Goal: Task Accomplishment & Management: Manage account settings

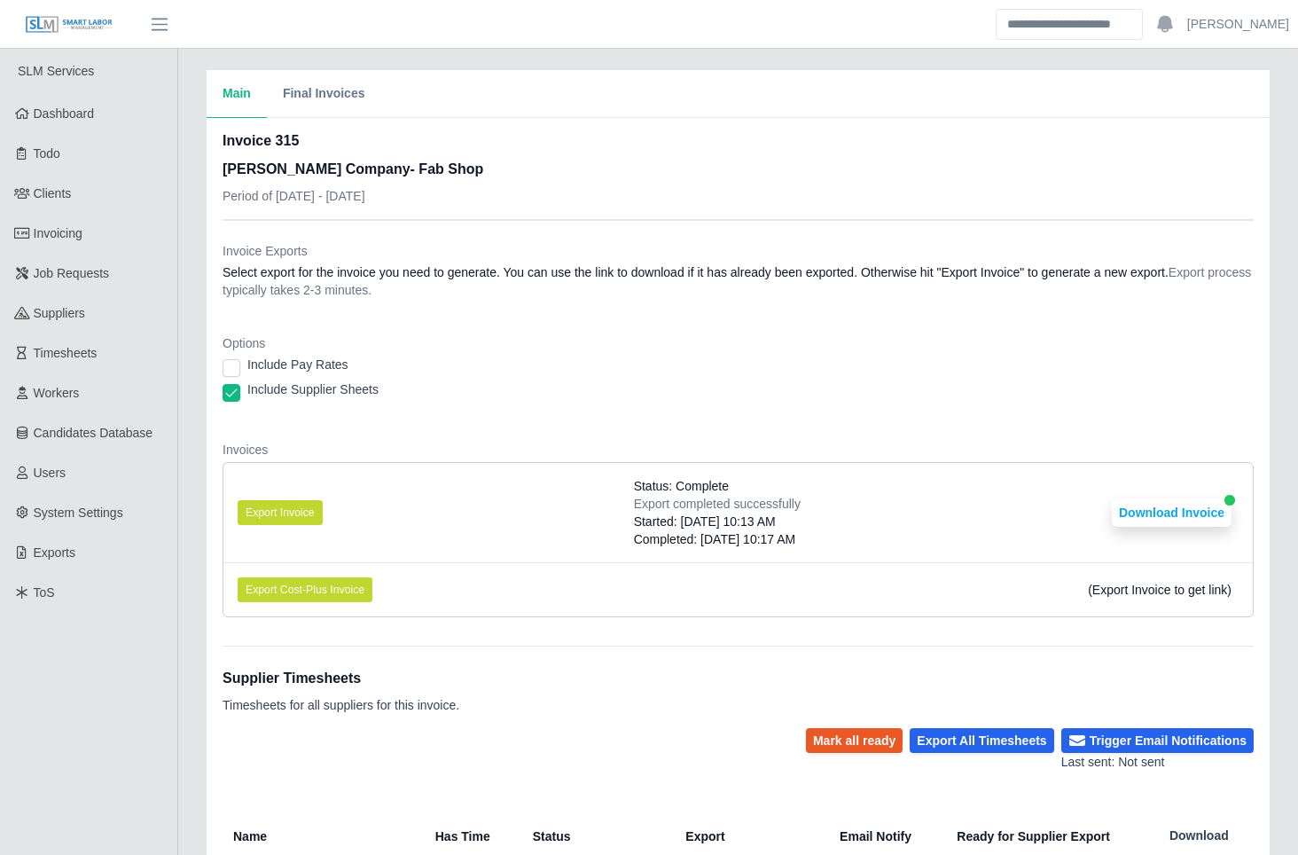
click at [187, 660] on div "Main Final Invoices Invoice 315 Lee Company- Fab Shop Period of 09/01/2025 - 09…" at bounding box center [738, 615] width 1120 height 1091
click at [184, 279] on div "Main Final Invoices Invoice 315 Lee Company- Fab Shop Period of 09/01/2025 - 09…" at bounding box center [738, 615] width 1120 height 1091
click at [190, 289] on div "Main Final Invoices Invoice 315 Lee Company- Fab Shop Period of 09/01/2025 - 09…" at bounding box center [738, 615] width 1120 height 1091
click at [606, 347] on dt "Options" at bounding box center [737, 343] width 1031 height 18
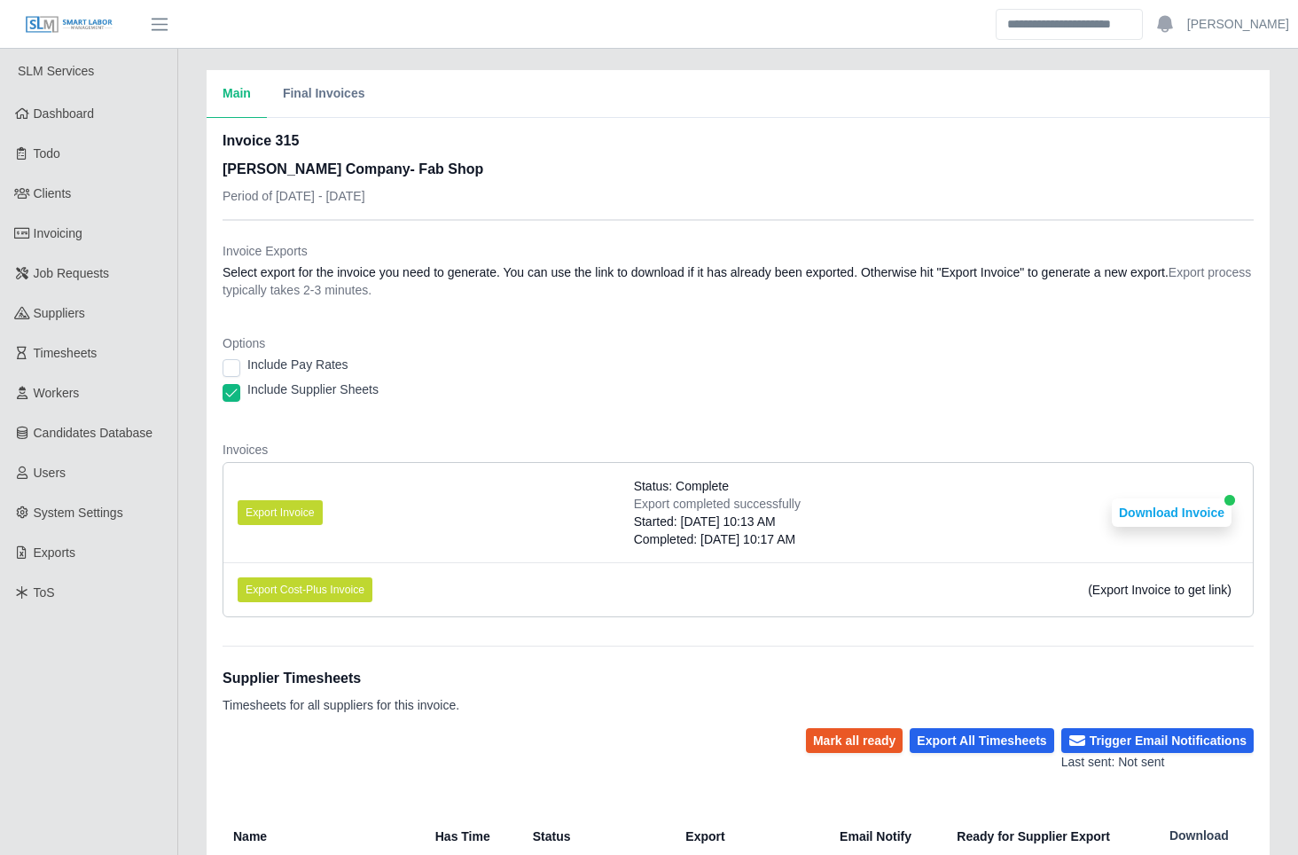
click at [506, 387] on div "Include Supplier Sheets" at bounding box center [737, 392] width 1031 height 25
click at [68, 198] on span "Clients" at bounding box center [53, 193] width 38 height 14
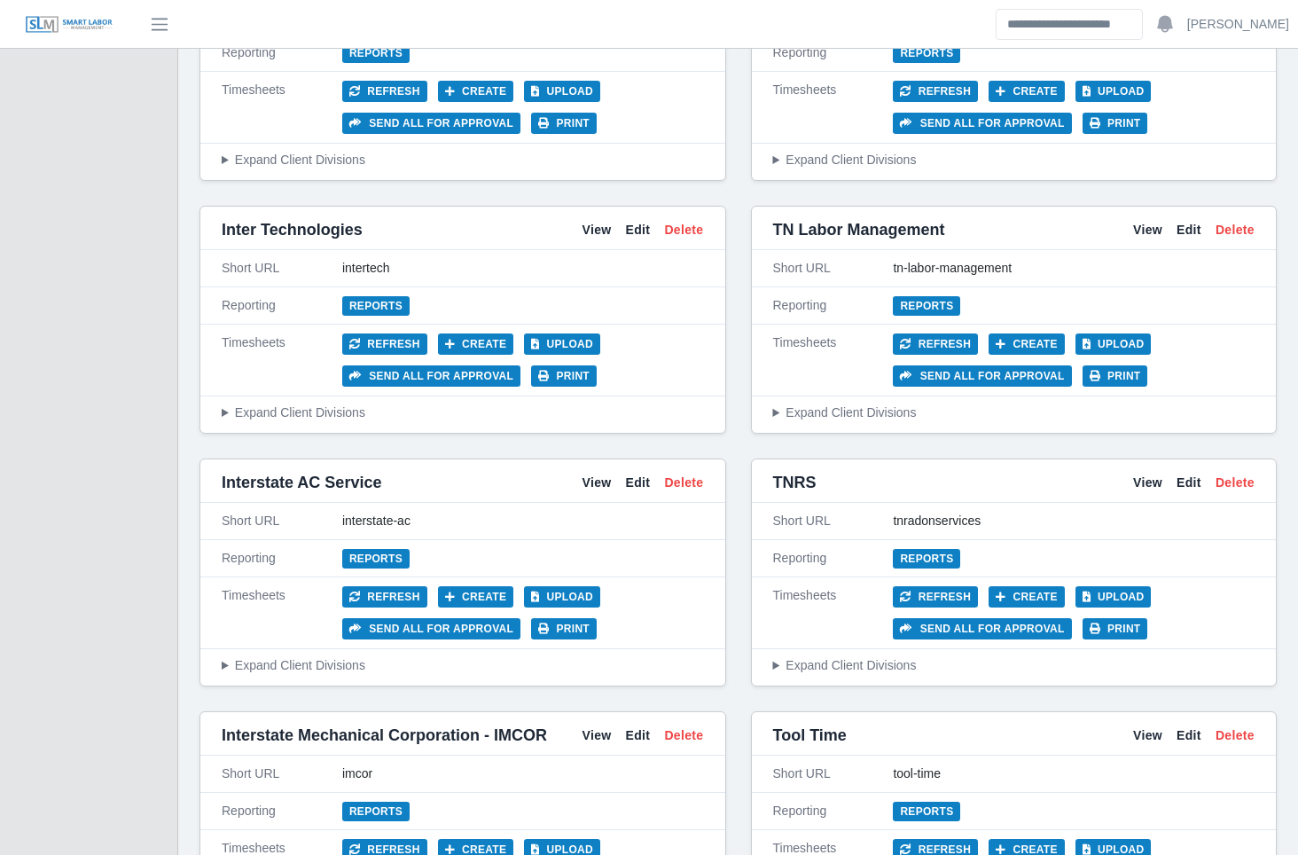
scroll to position [6232, 0]
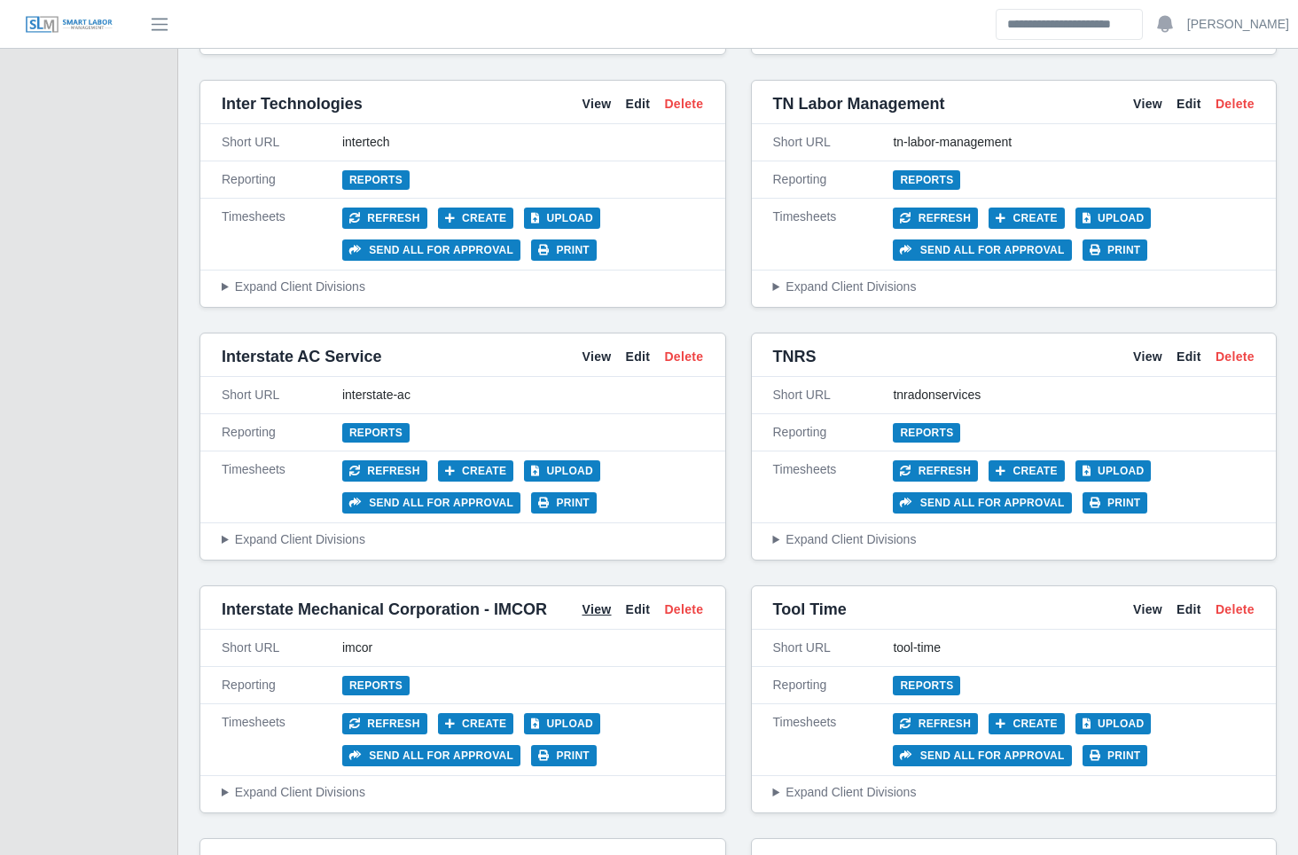
click at [598, 600] on link "View" at bounding box center [596, 609] width 29 height 19
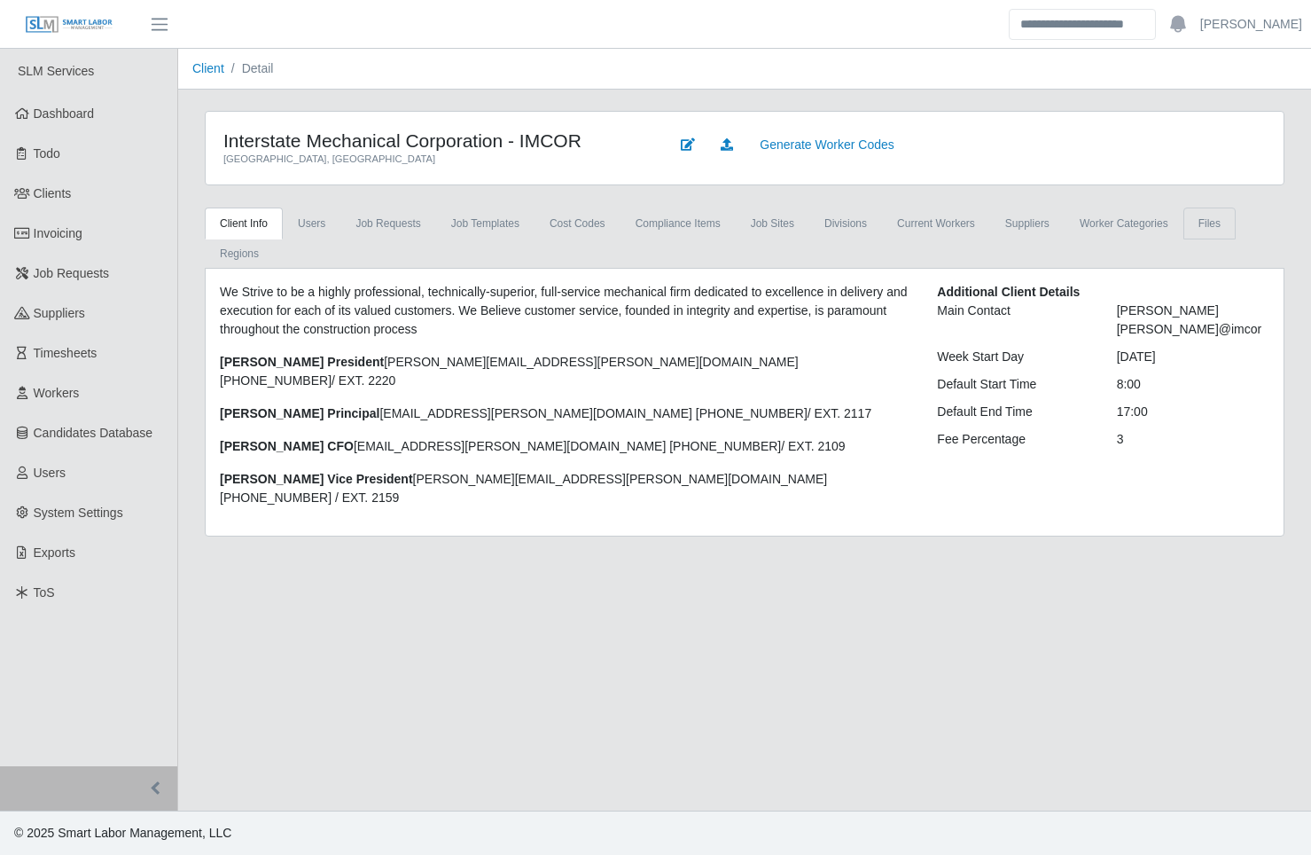
click at [1191, 223] on link "Files" at bounding box center [1209, 223] width 52 height 32
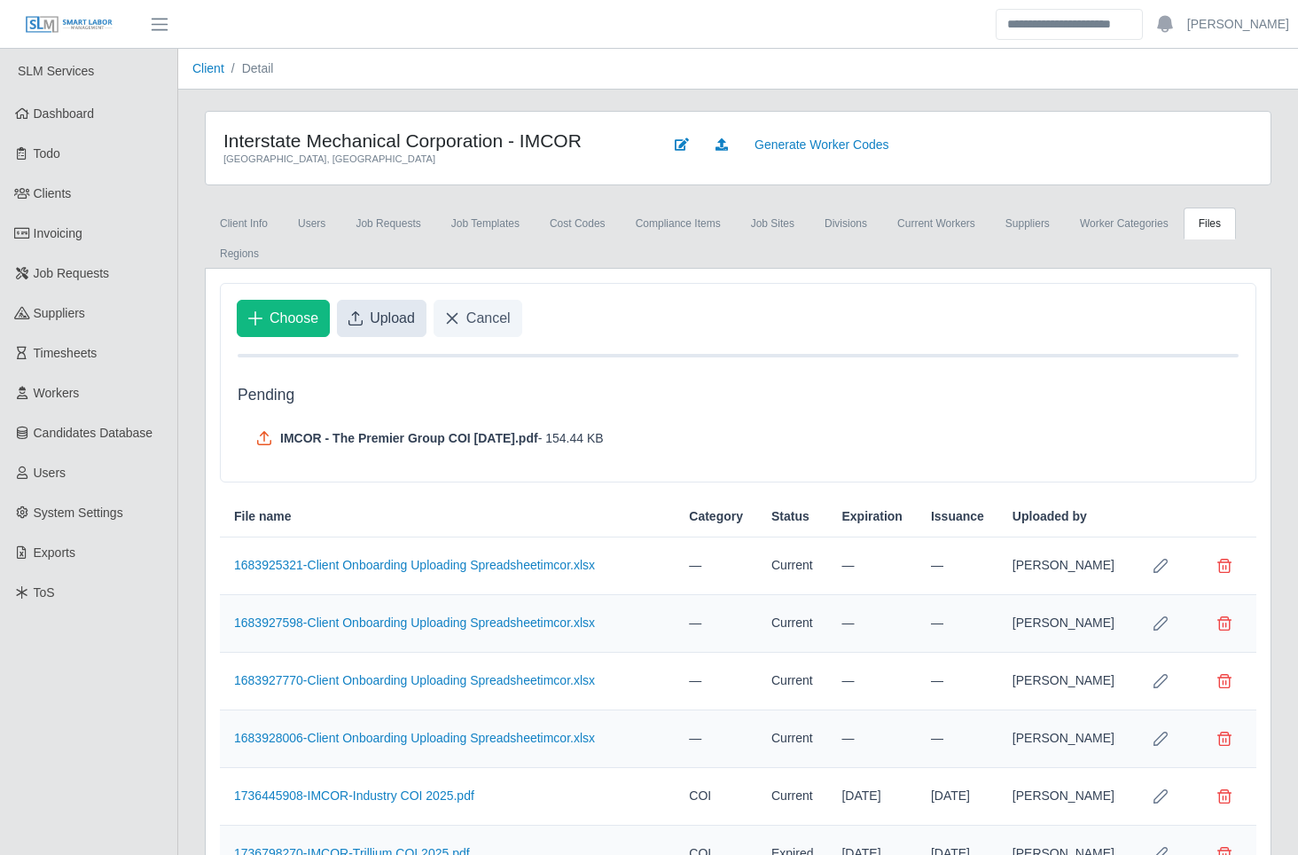
click at [379, 328] on span "Upload" at bounding box center [392, 318] width 45 height 21
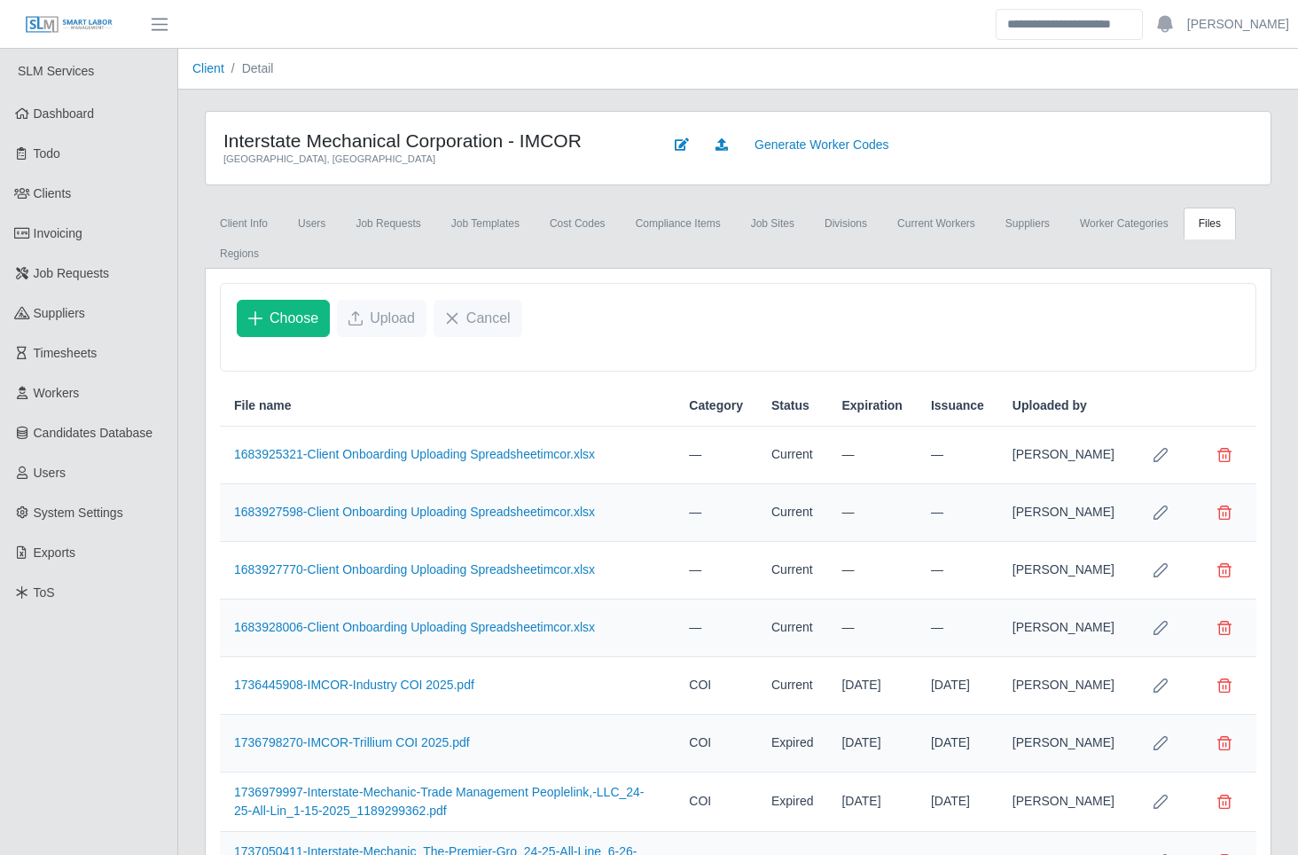
scroll to position [396, 0]
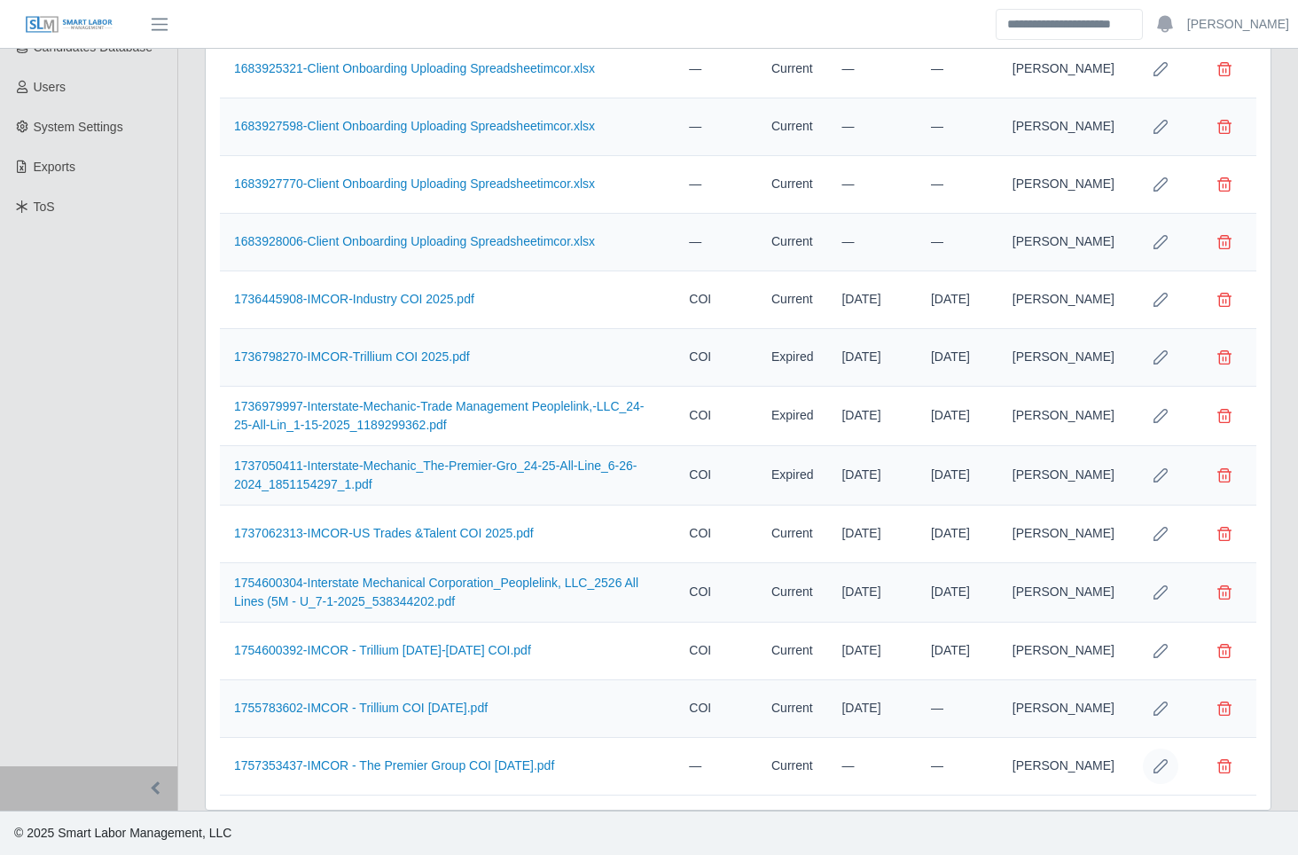
click at [1160, 764] on icon "Row Edit" at bounding box center [1160, 766] width 14 height 14
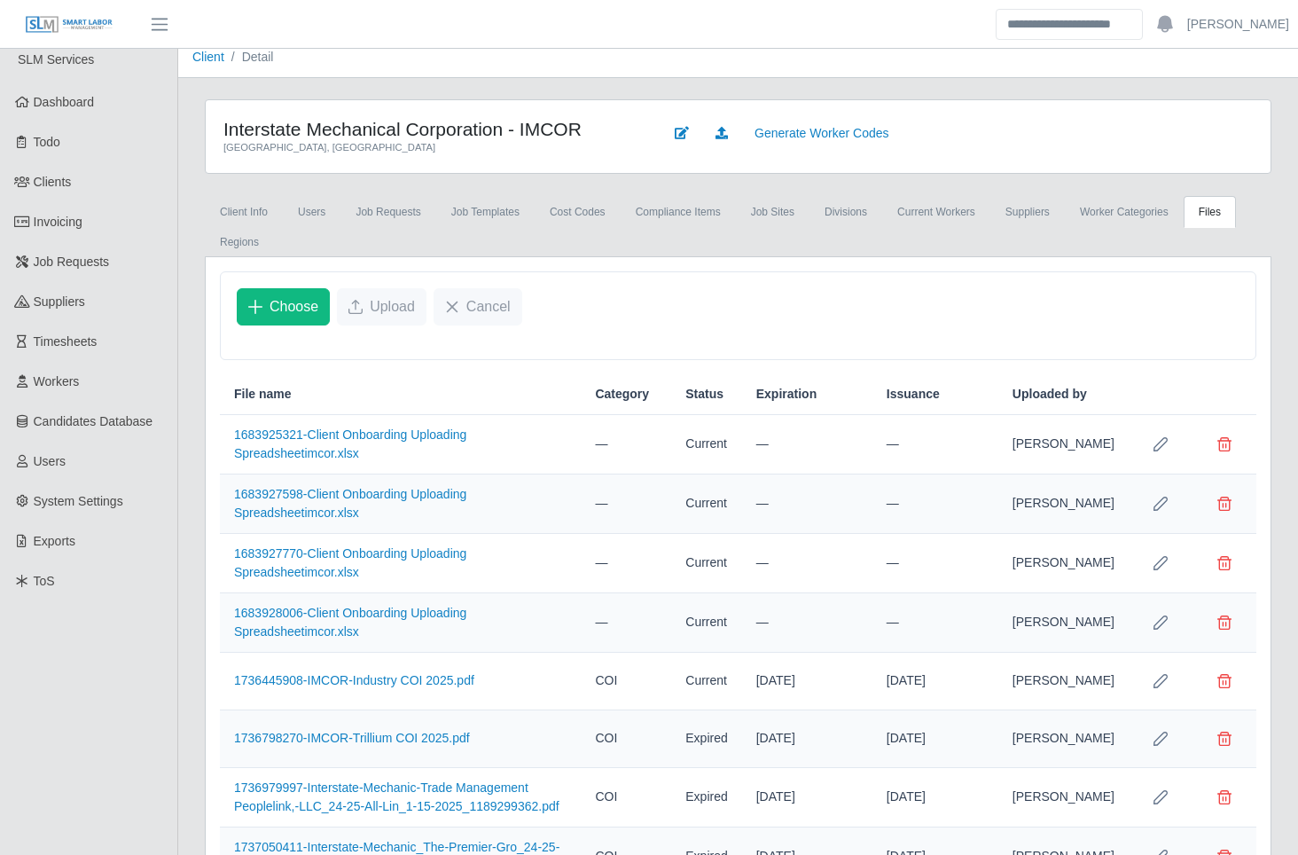
scroll to position [456, 0]
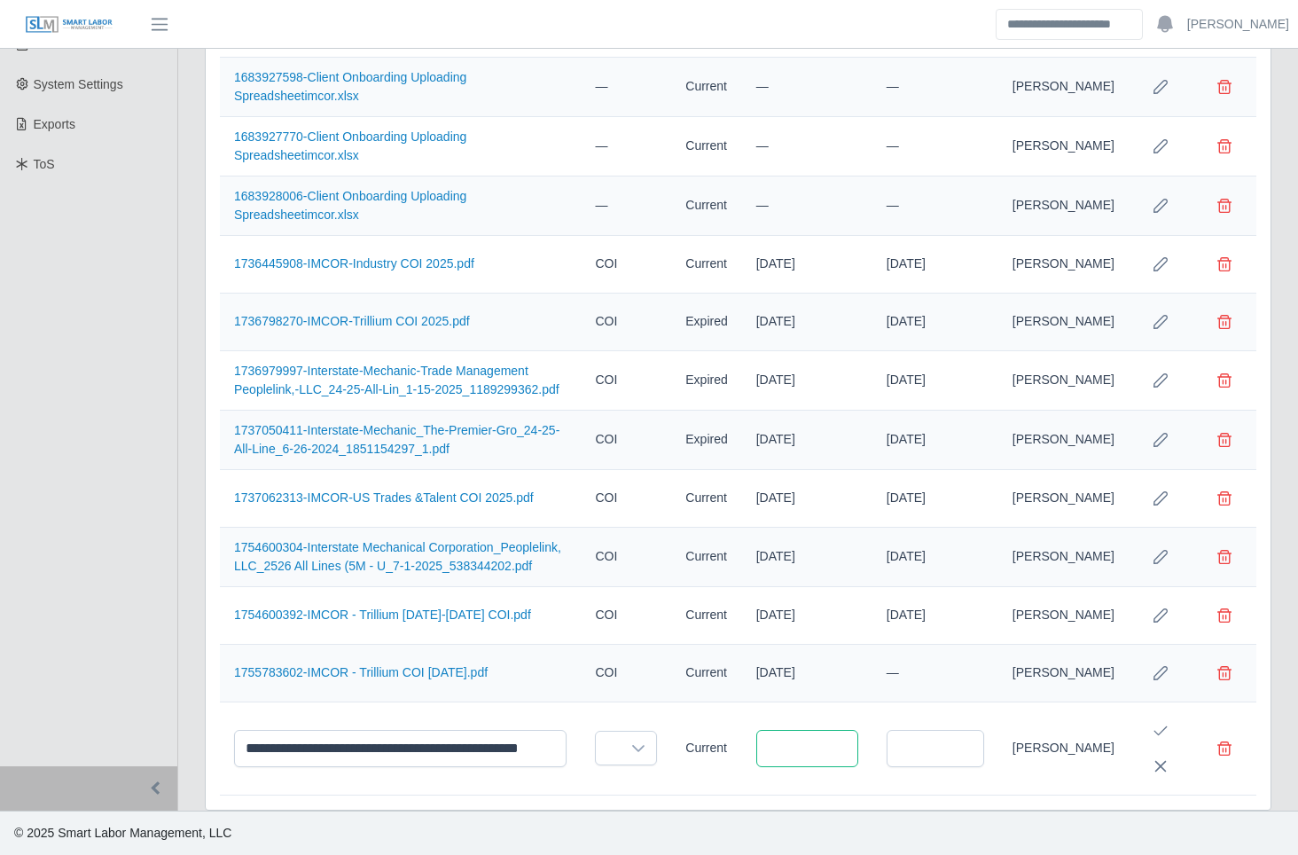
click at [825, 746] on input "text" at bounding box center [807, 748] width 102 height 37
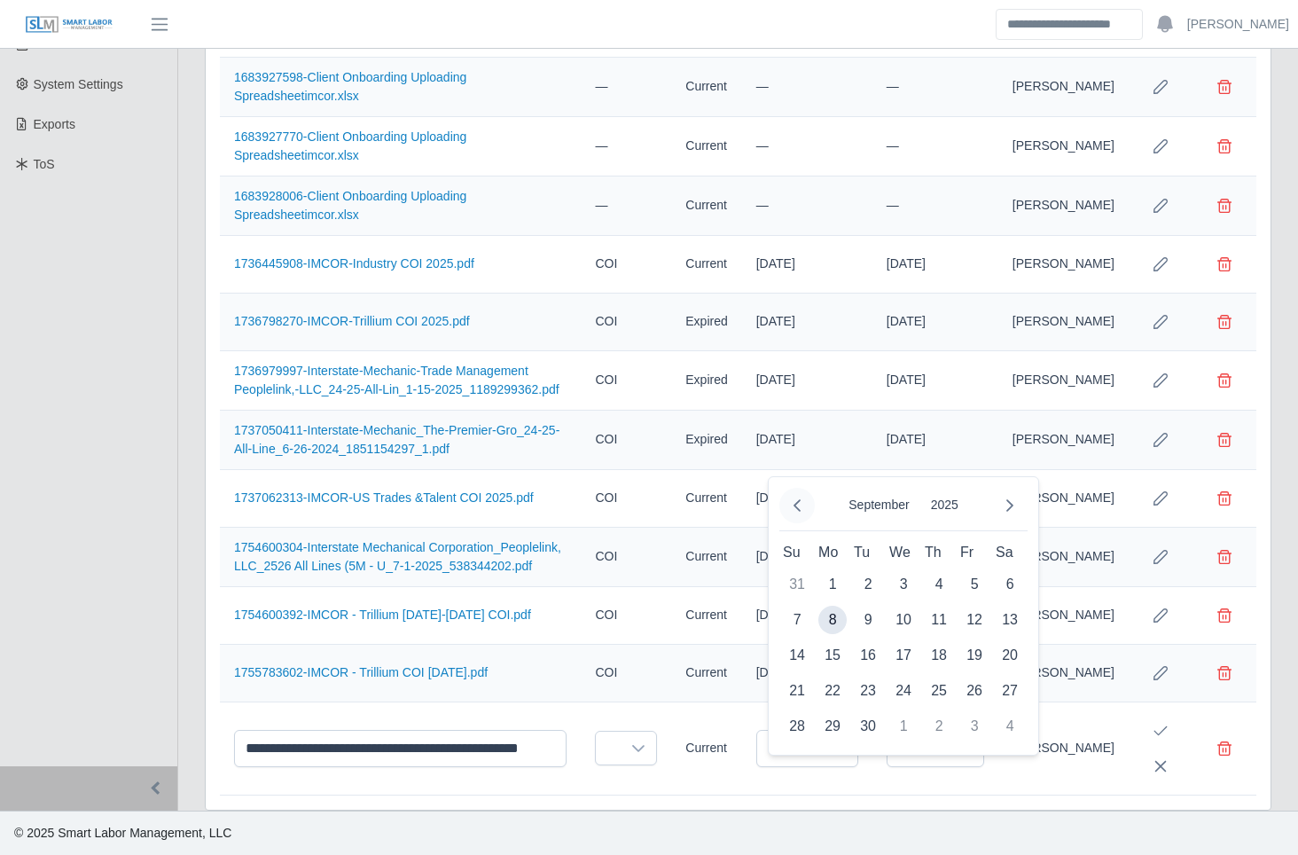
click at [800, 498] on icon "Previous Month" at bounding box center [797, 505] width 14 height 14
click at [867, 570] on span "1" at bounding box center [868, 584] width 28 height 28
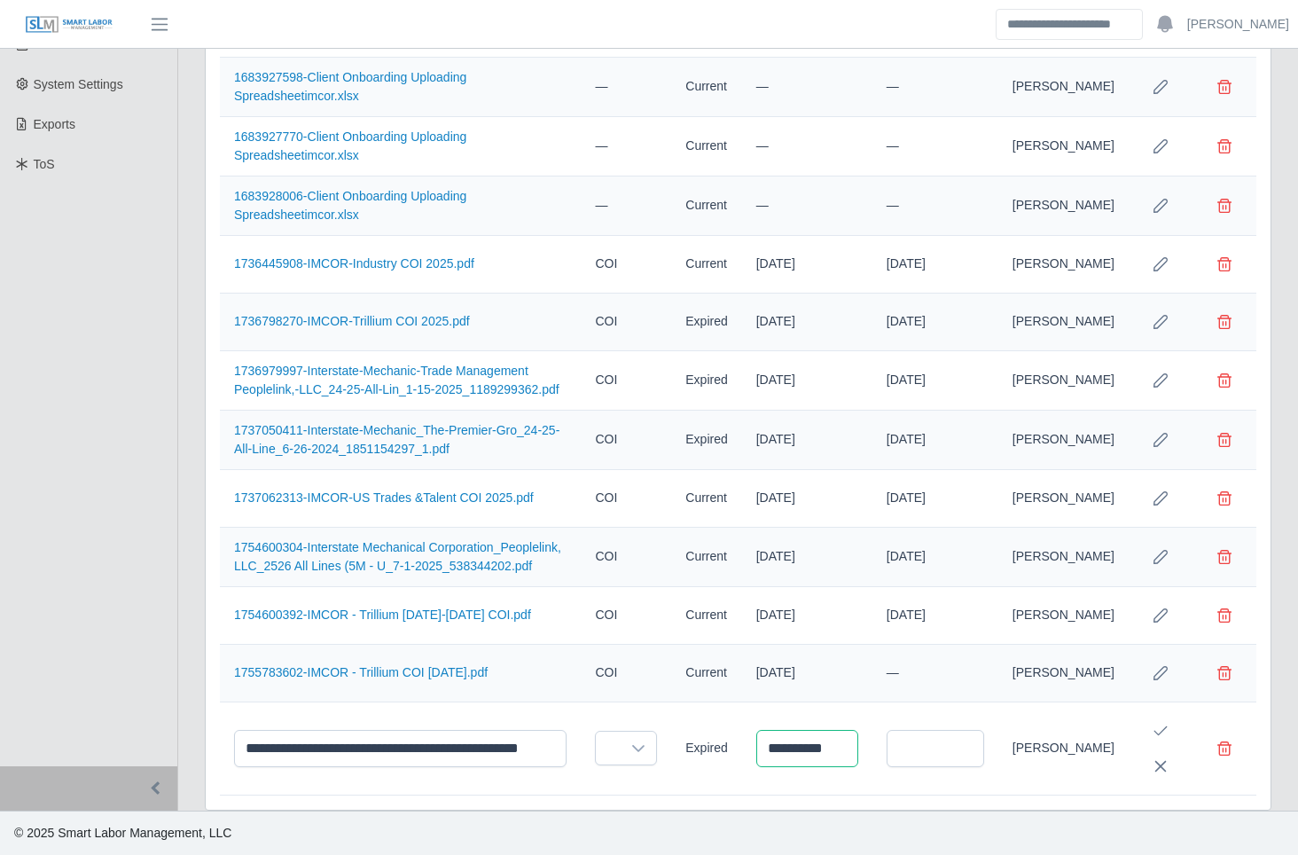
click at [808, 748] on input "**********" at bounding box center [807, 748] width 102 height 37
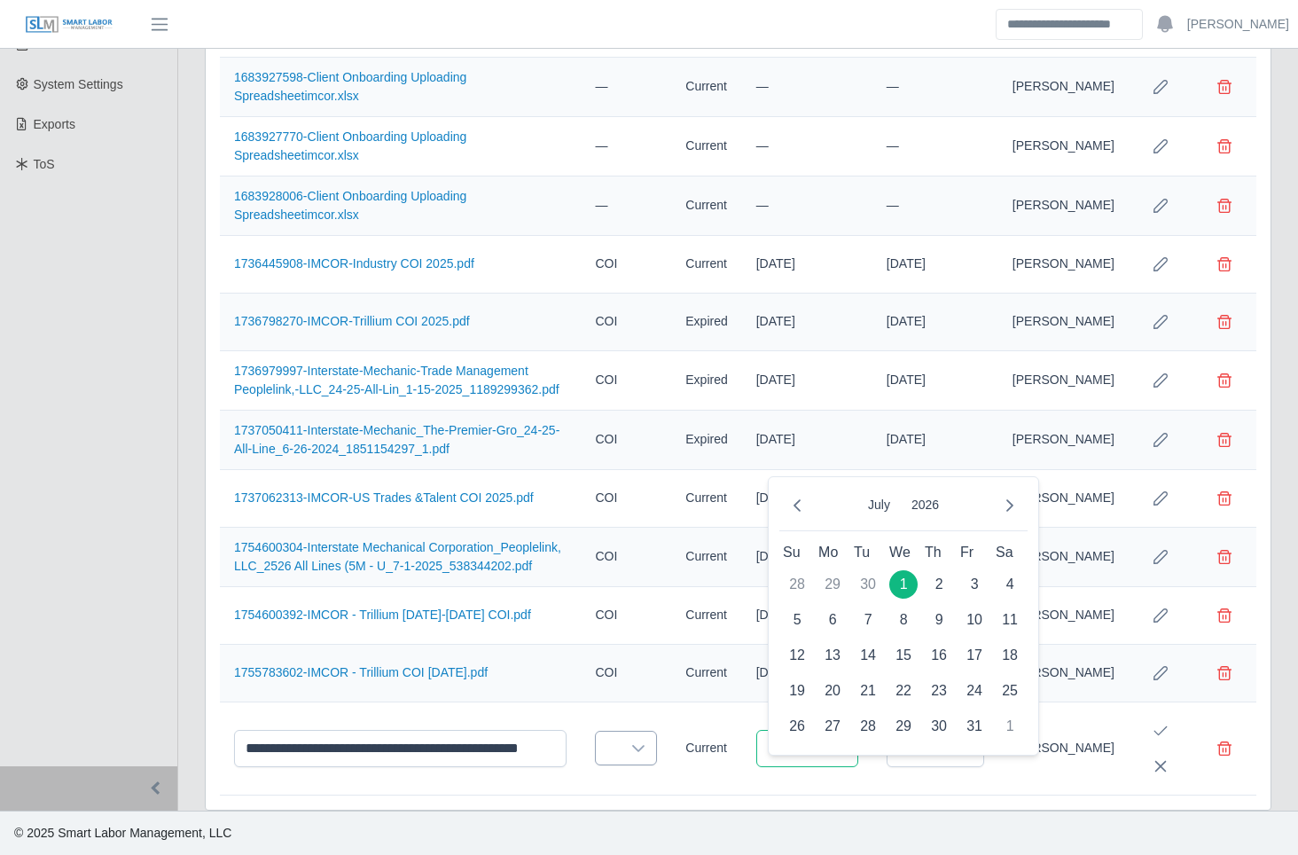
type input "**********"
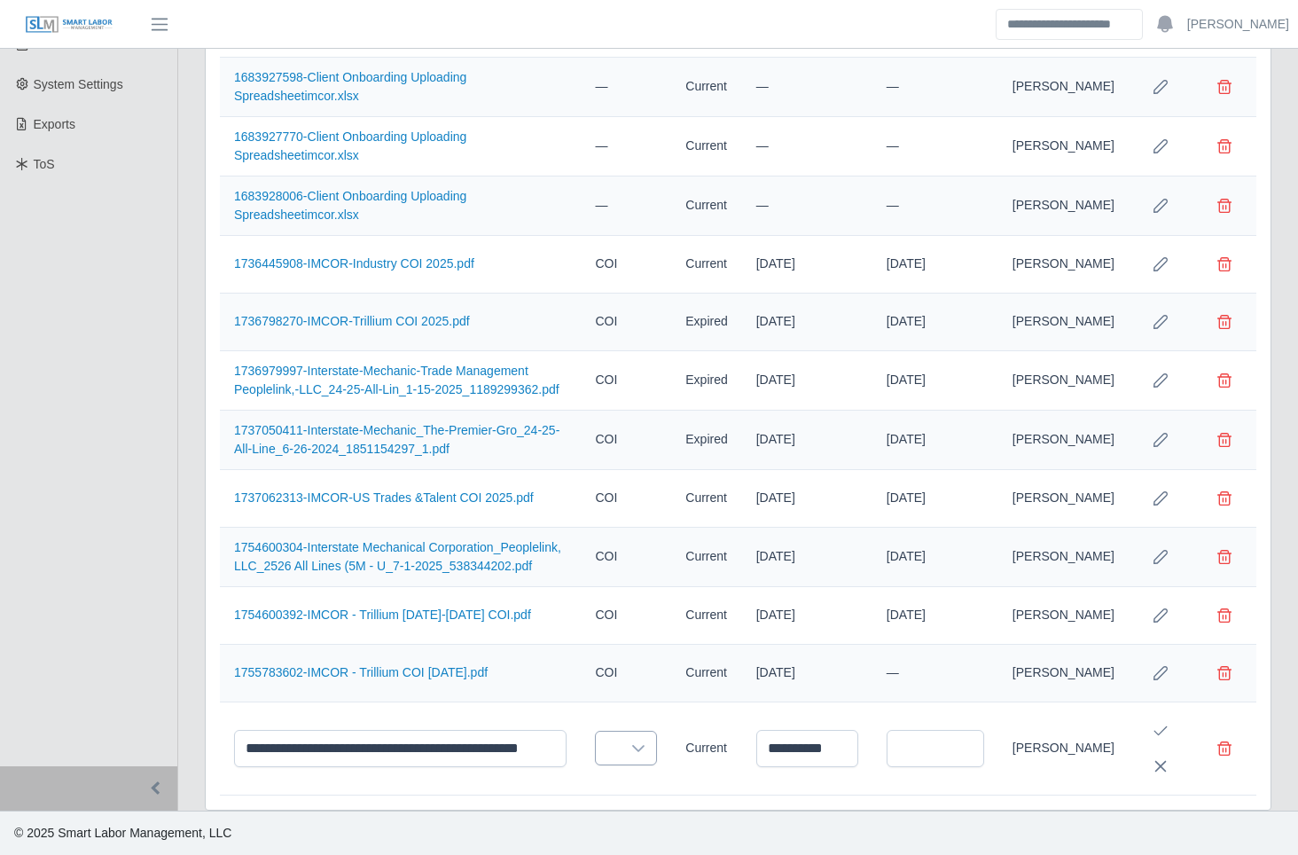
click at [645, 741] on icon at bounding box center [638, 748] width 14 height 14
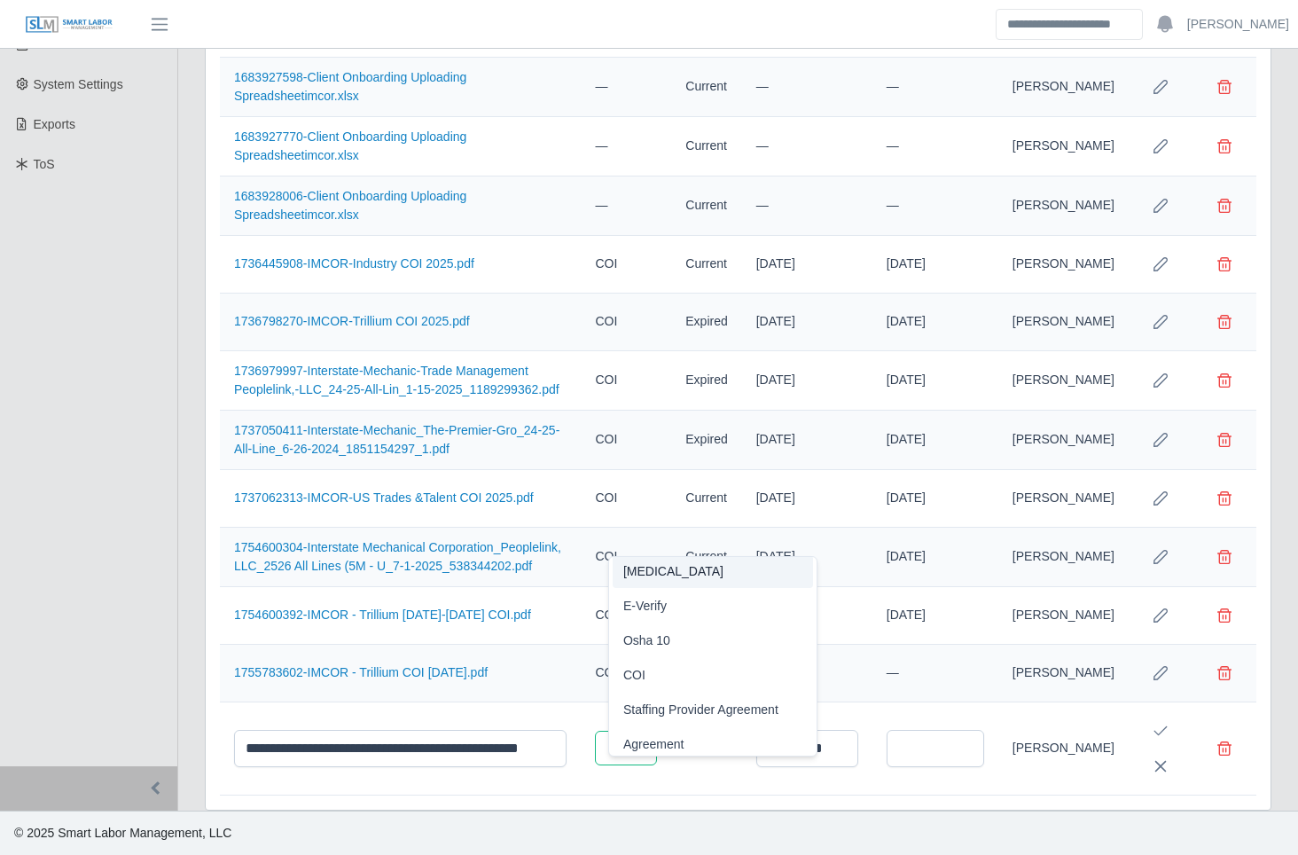
scroll to position [110, 0]
click at [654, 658] on li "COI" at bounding box center [713, 674] width 200 height 33
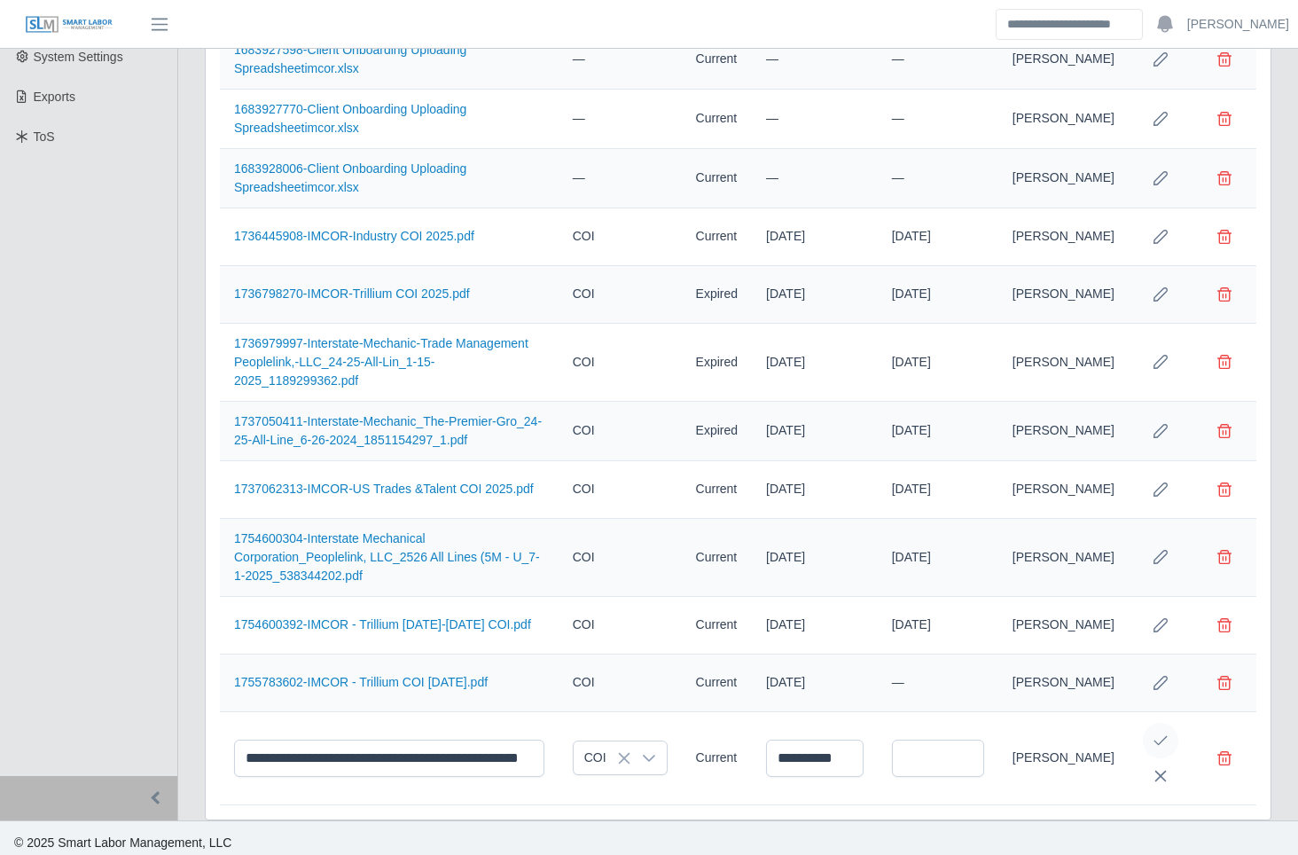
click at [1159, 733] on icon "Save Edit" at bounding box center [1160, 740] width 14 height 14
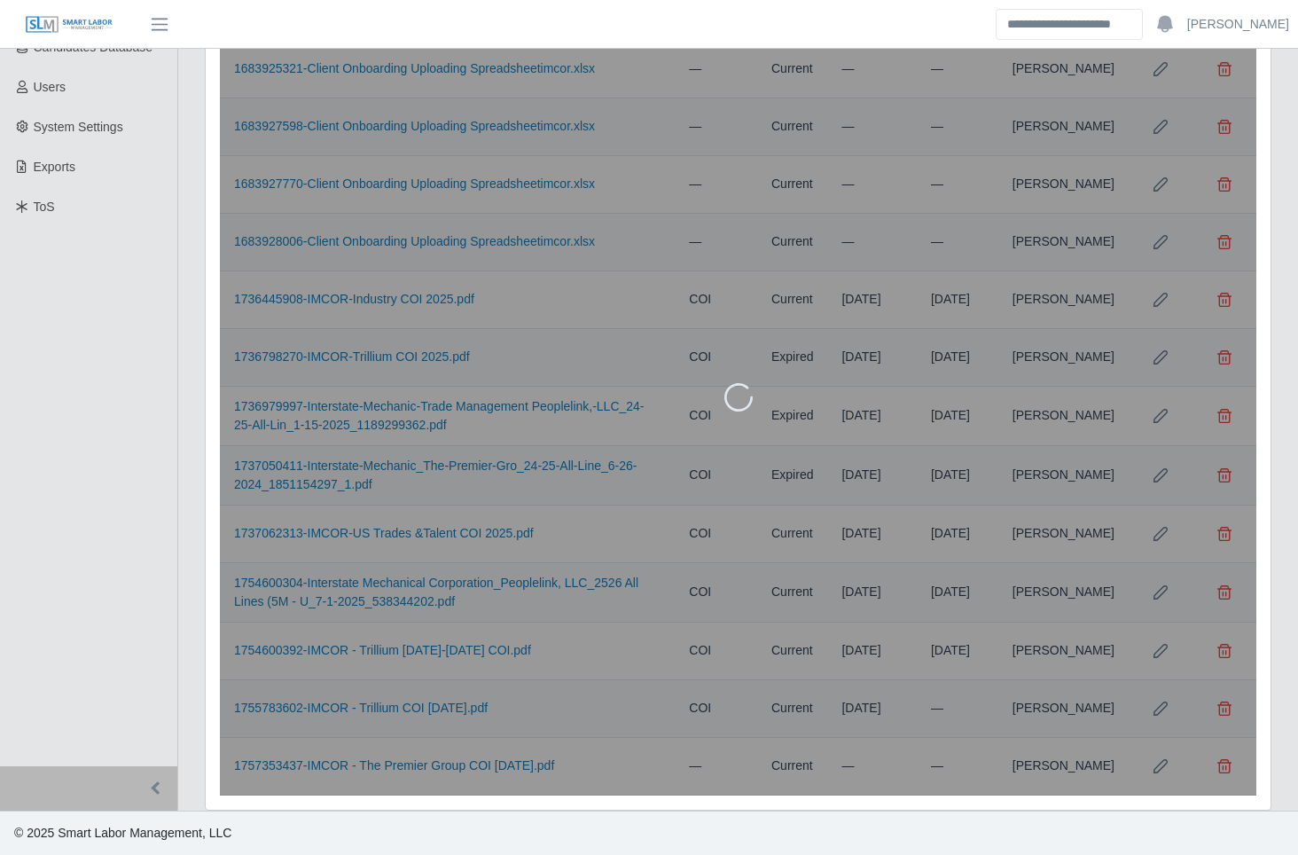
scroll to position [396, 0]
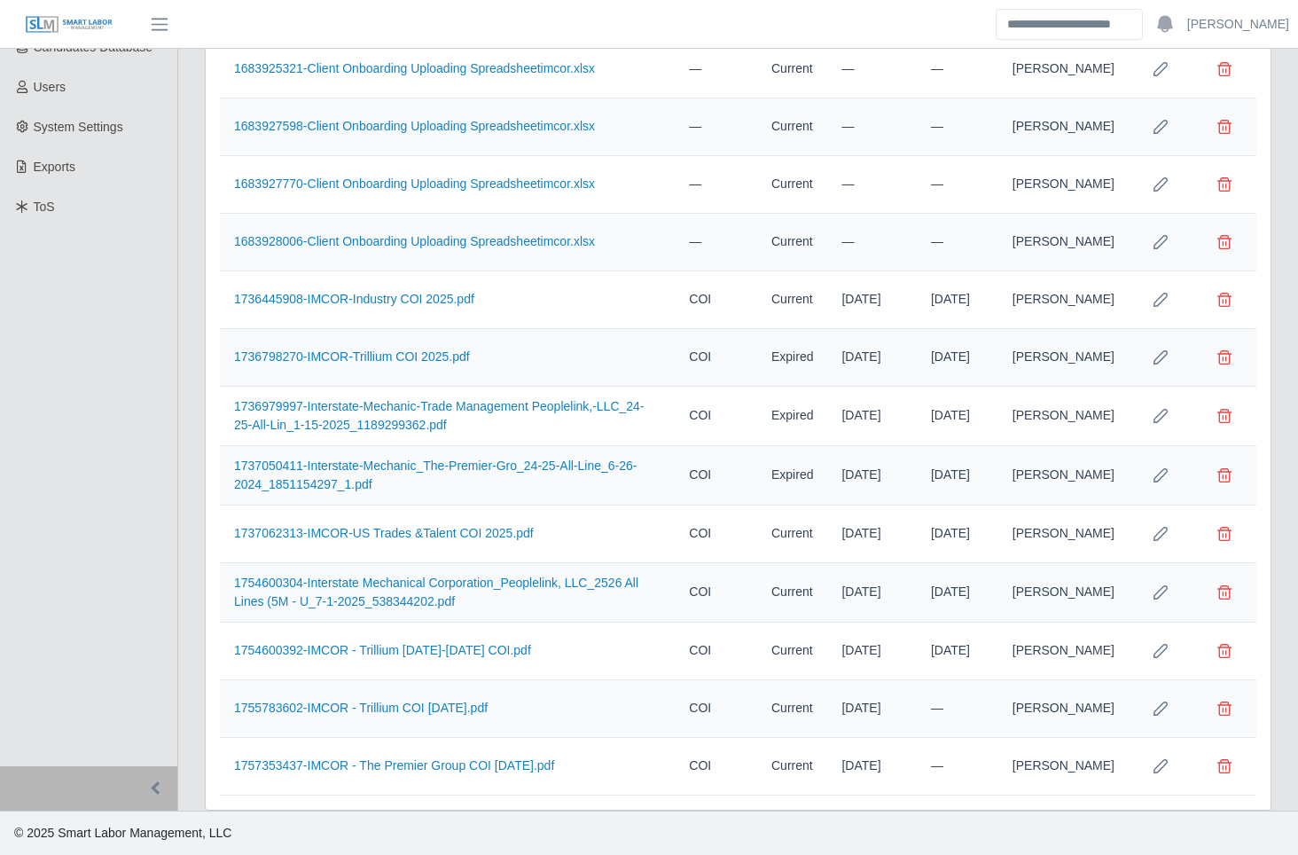
click at [191, 761] on div "Client Info Users Job Requests Job Templates cost codes Compliance Items job si…" at bounding box center [737, 316] width 1093 height 988
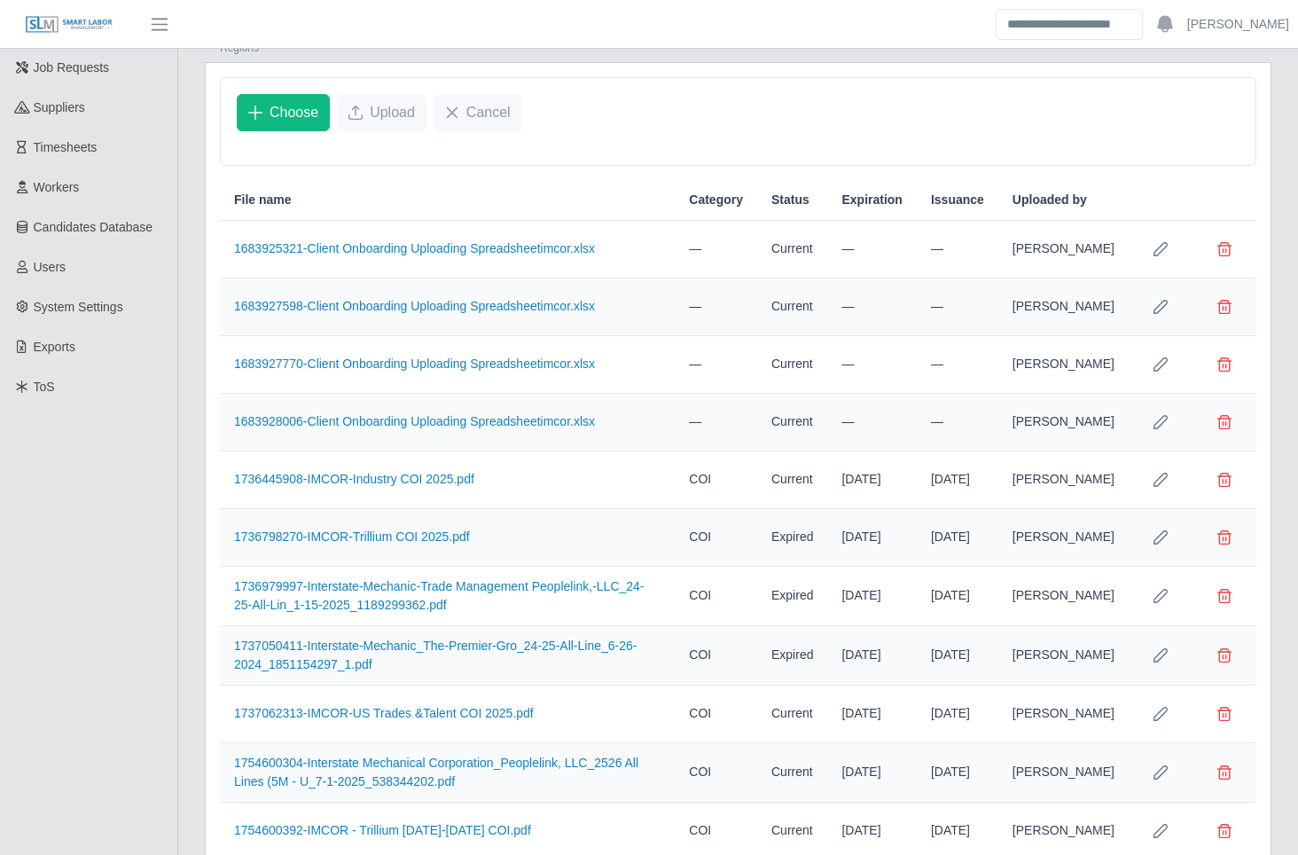
scroll to position [0, 0]
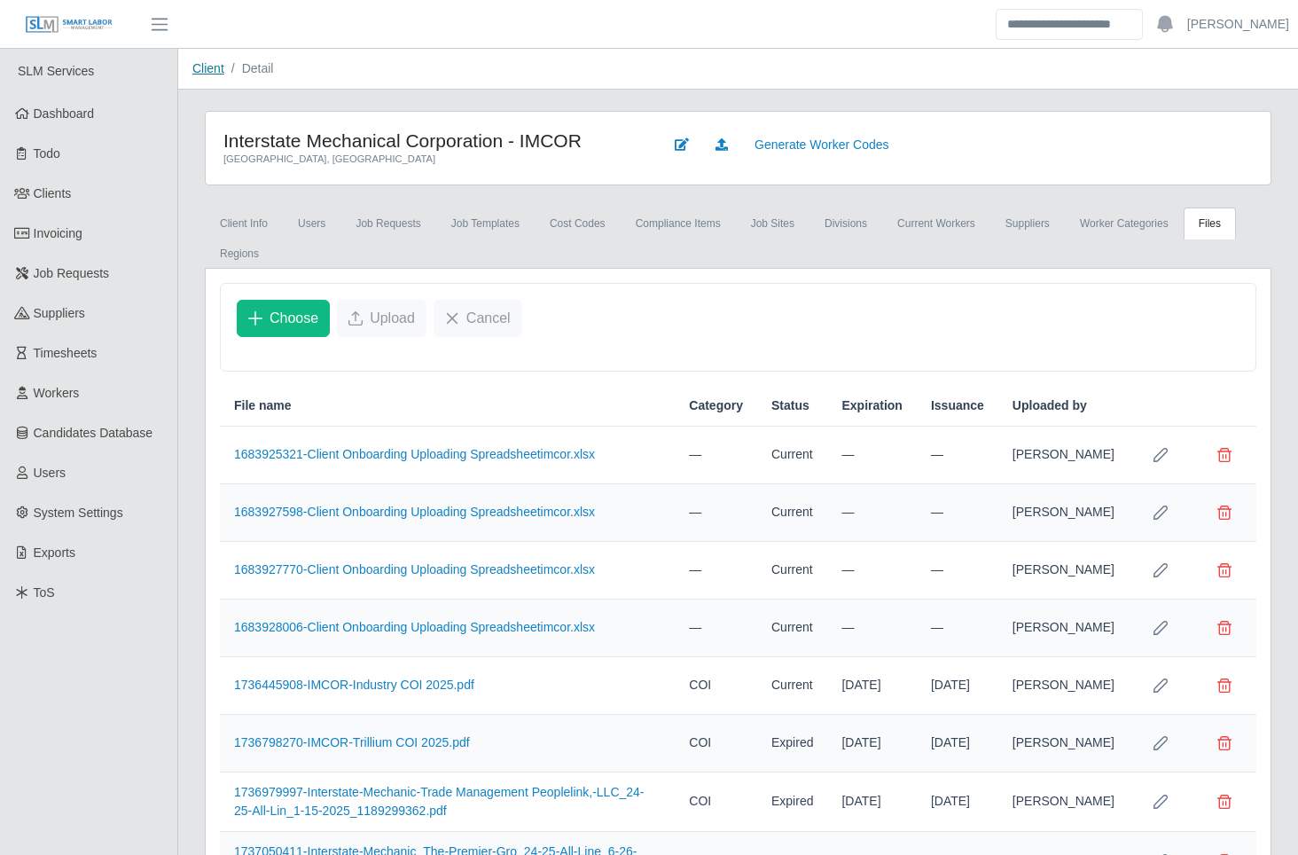
click at [202, 66] on link "Client" at bounding box center [208, 68] width 32 height 14
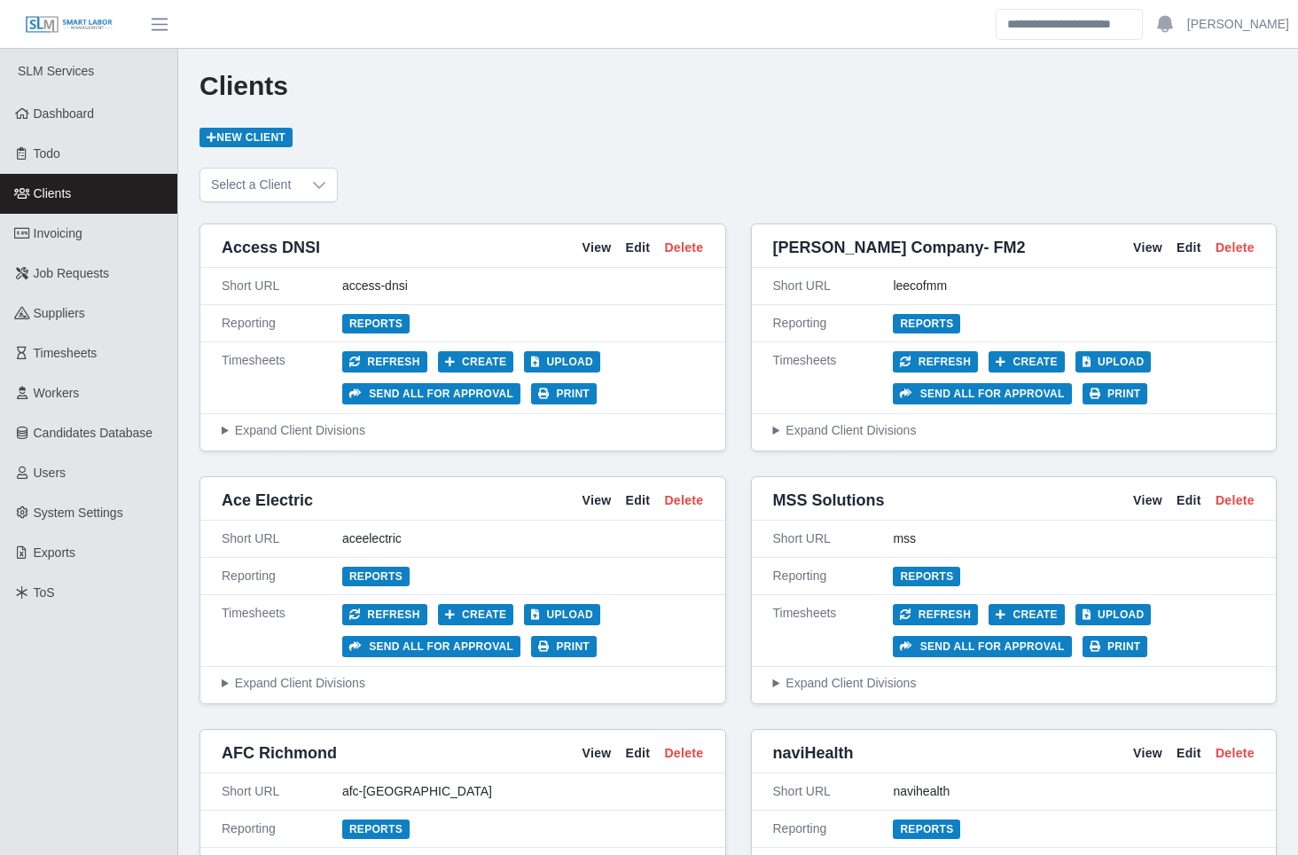
click at [341, 118] on div "Clients New Client" at bounding box center [737, 108] width 1077 height 76
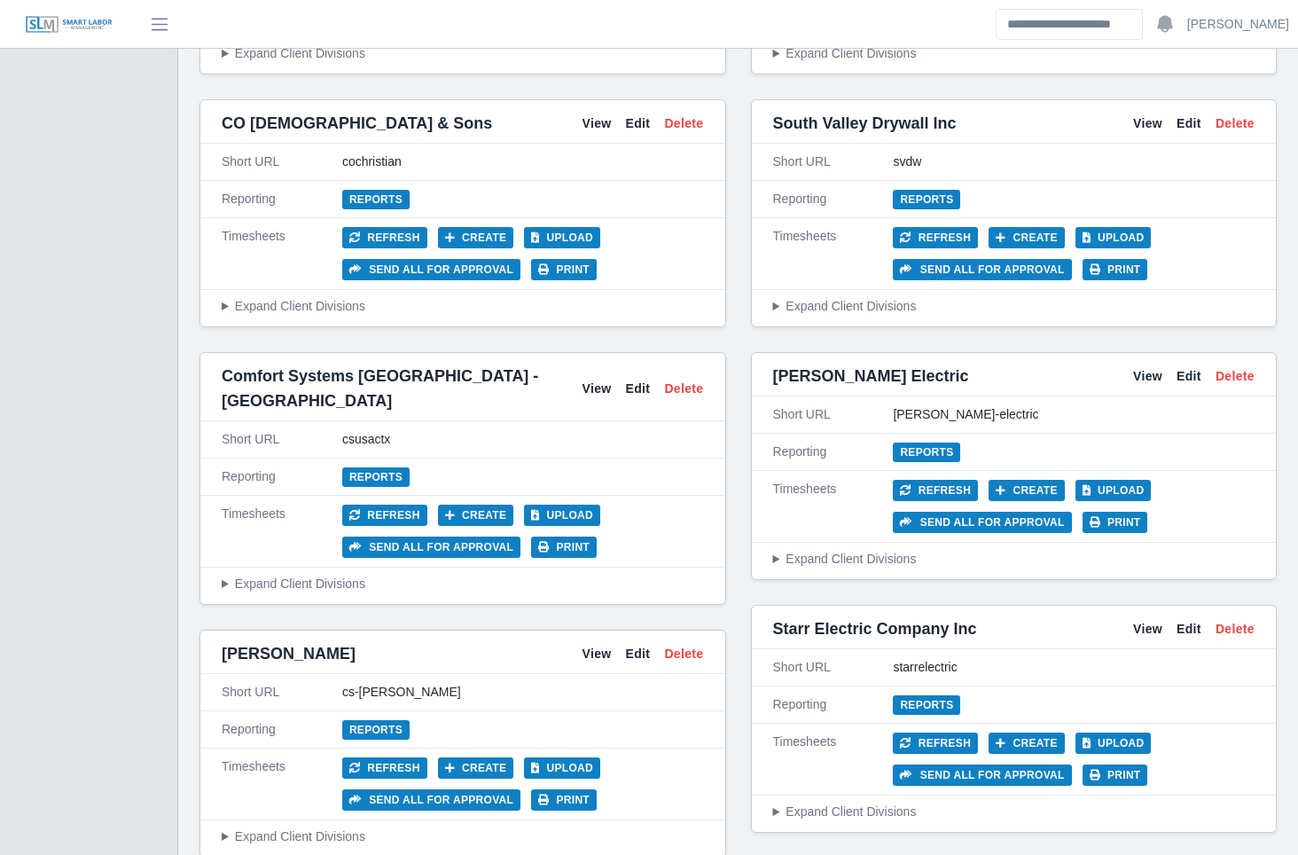
scroll to position [3118, 0]
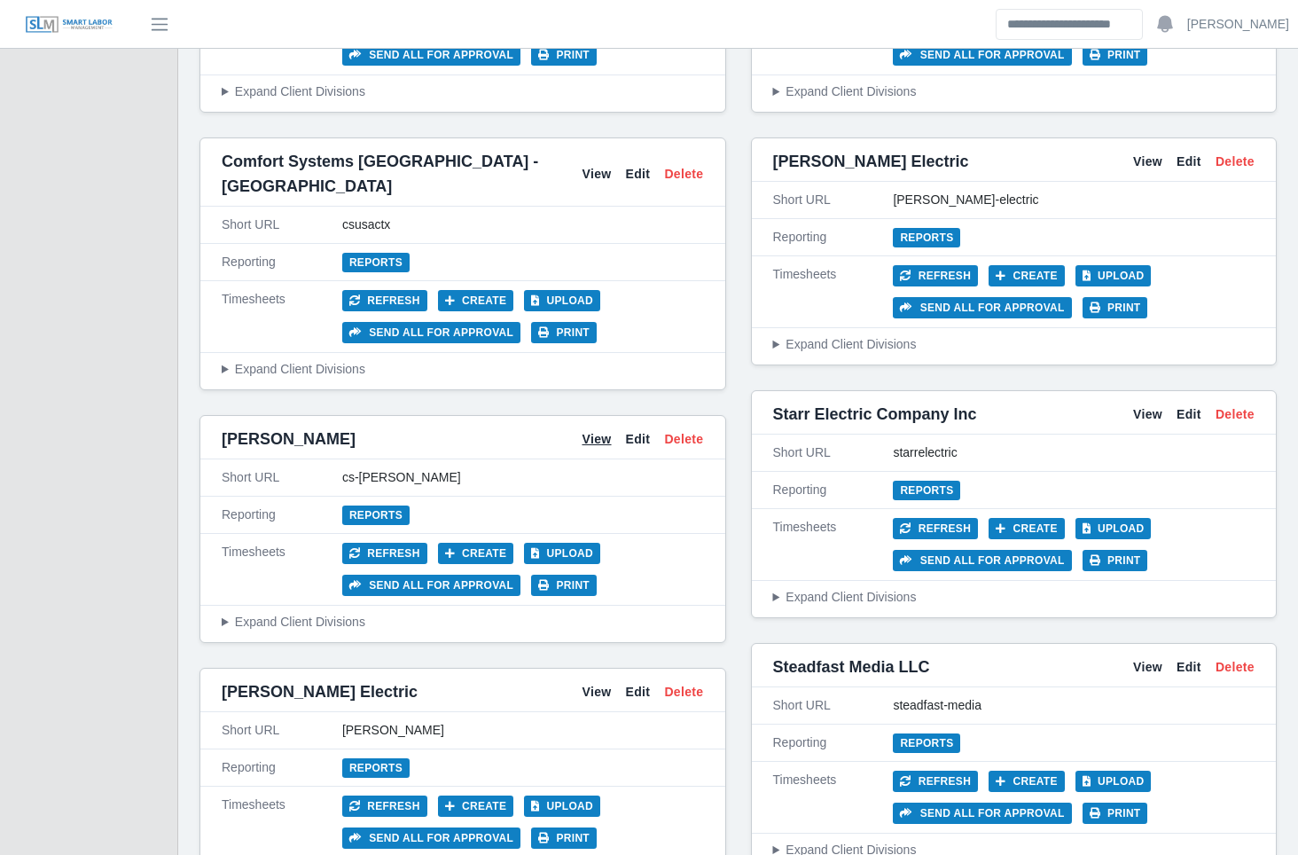
click at [595, 430] on link "View" at bounding box center [596, 439] width 29 height 19
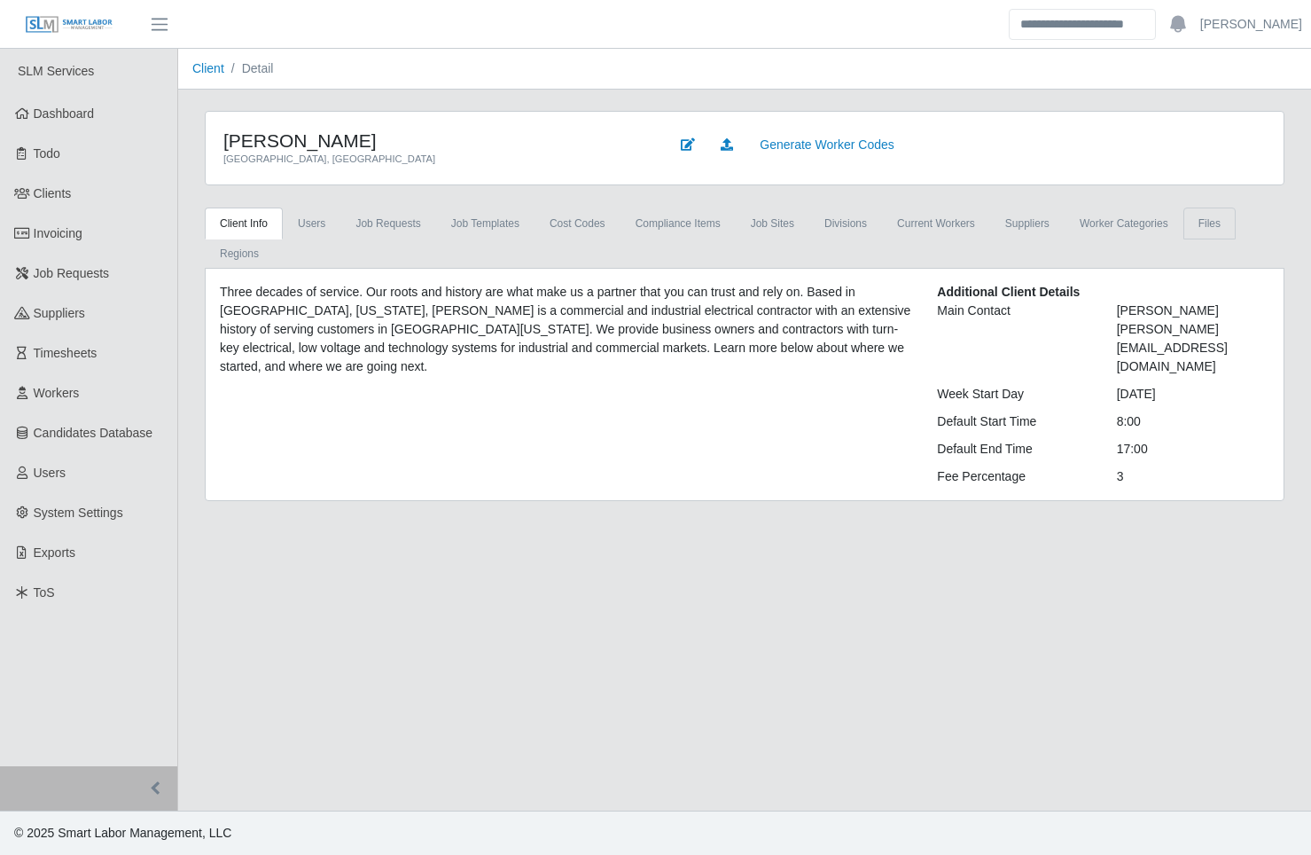
click at [1183, 222] on link "Files" at bounding box center [1209, 223] width 52 height 32
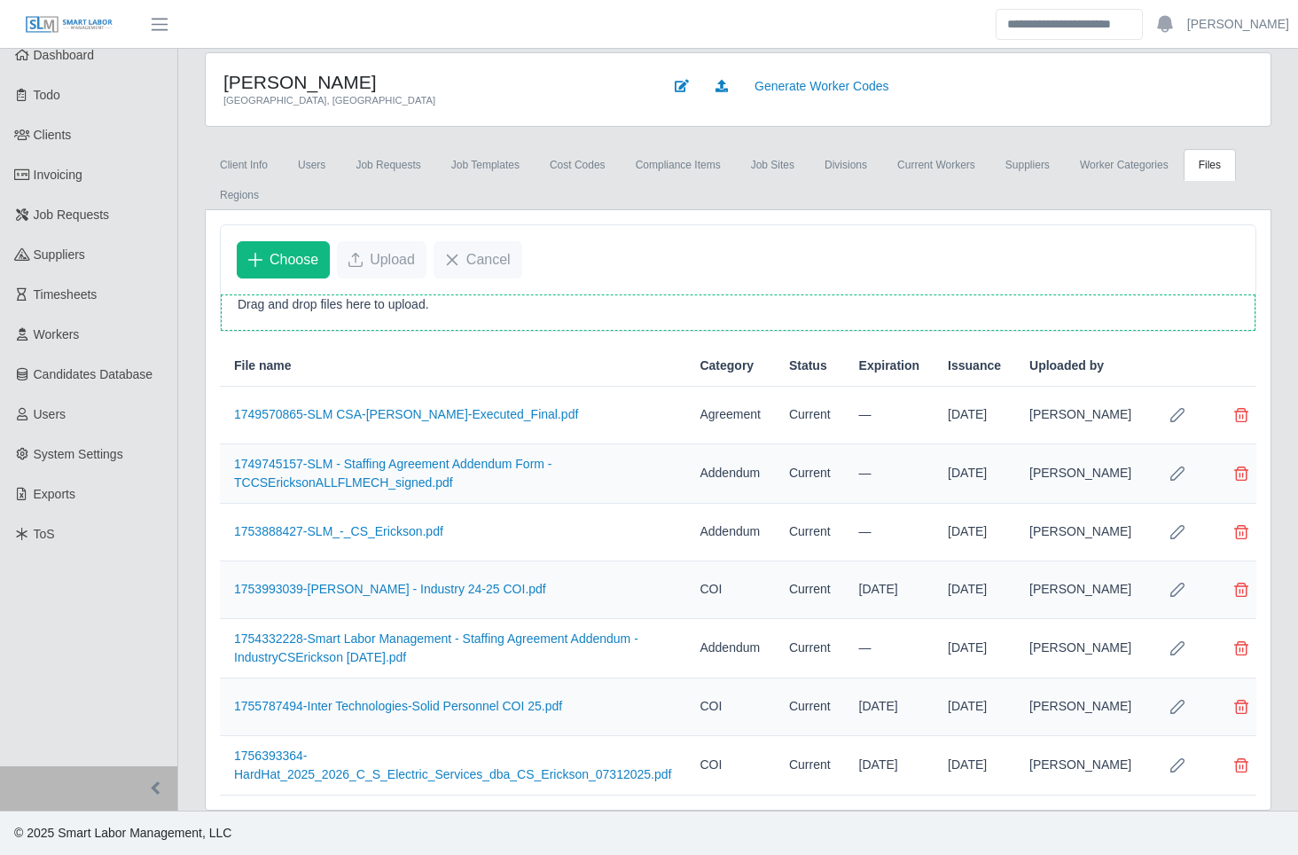
scroll to position [176, 0]
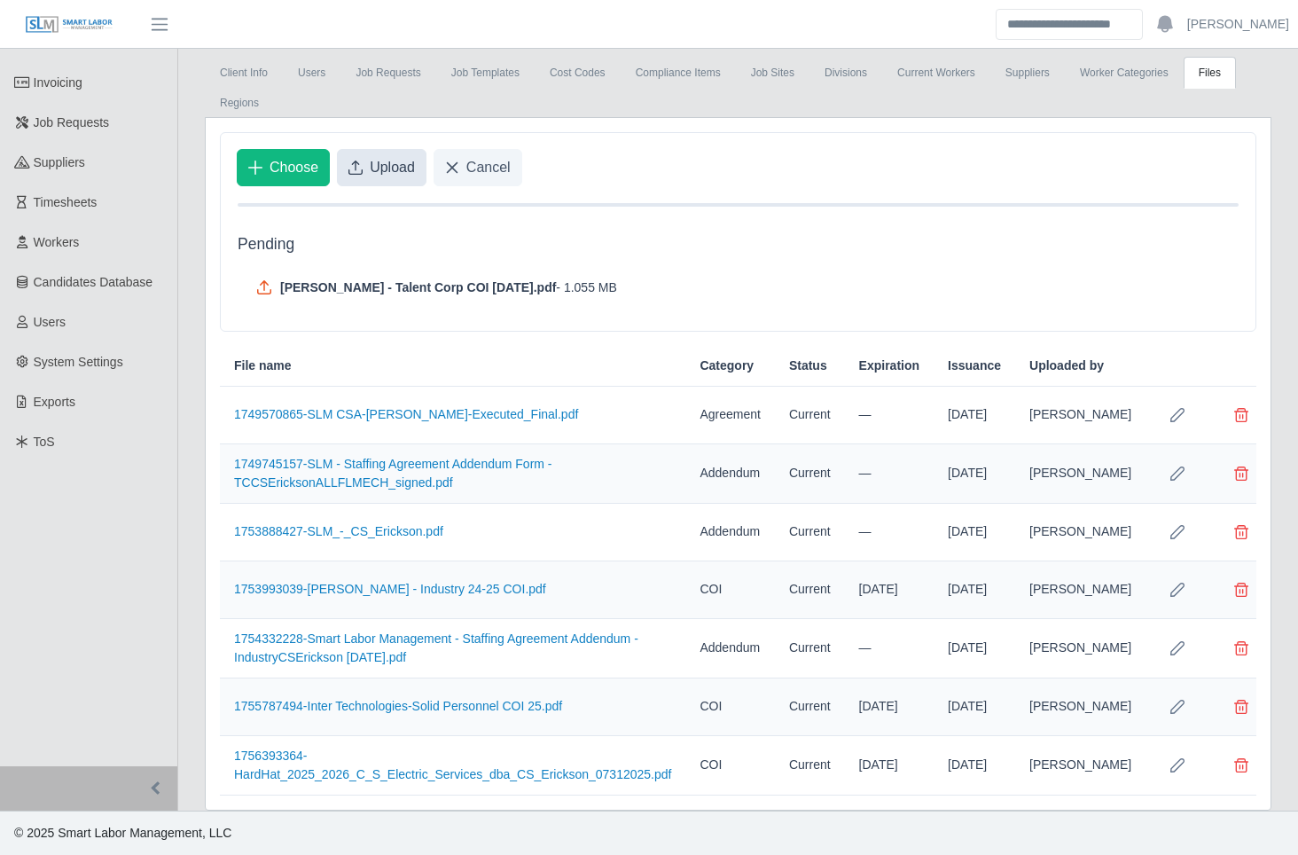
click at [376, 157] on span "Upload" at bounding box center [392, 167] width 45 height 21
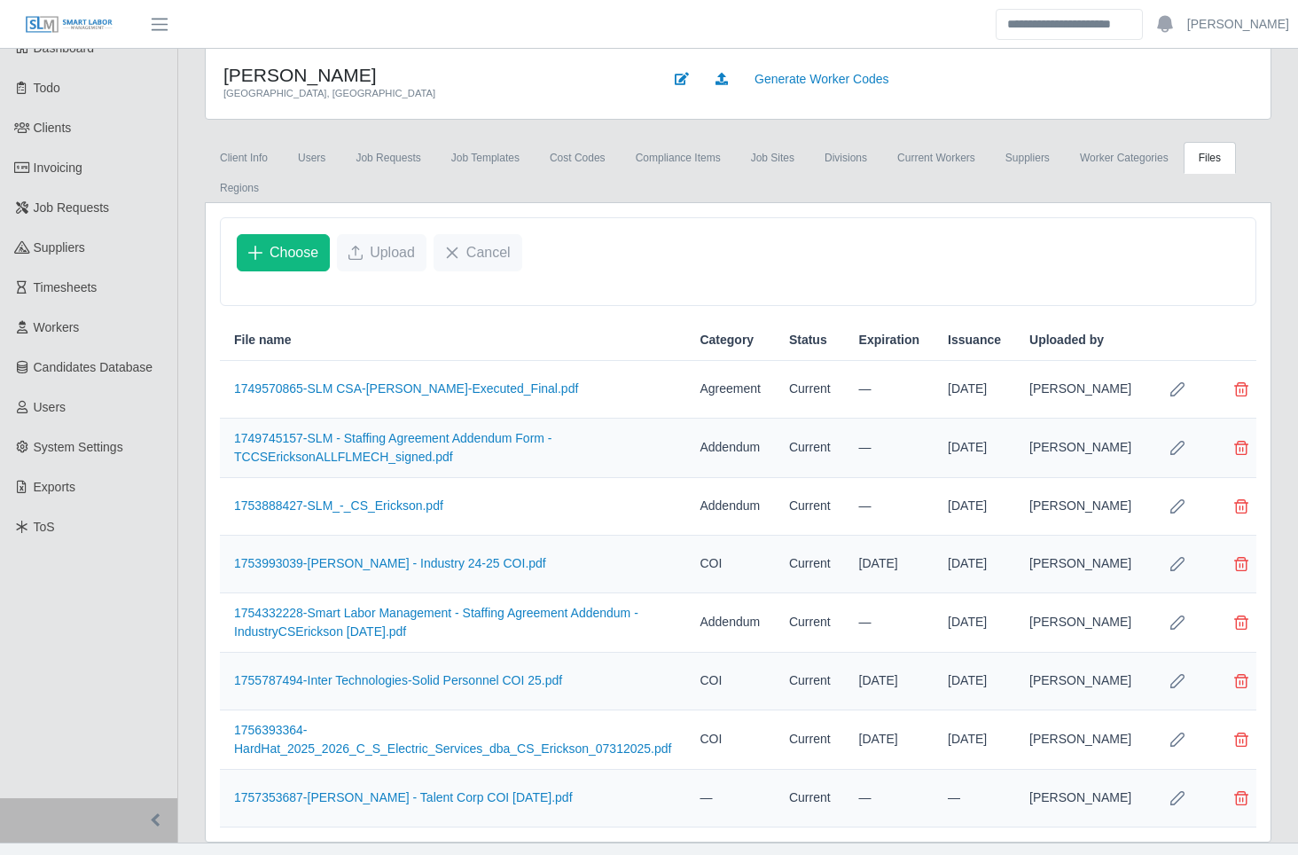
scroll to position [125, 0]
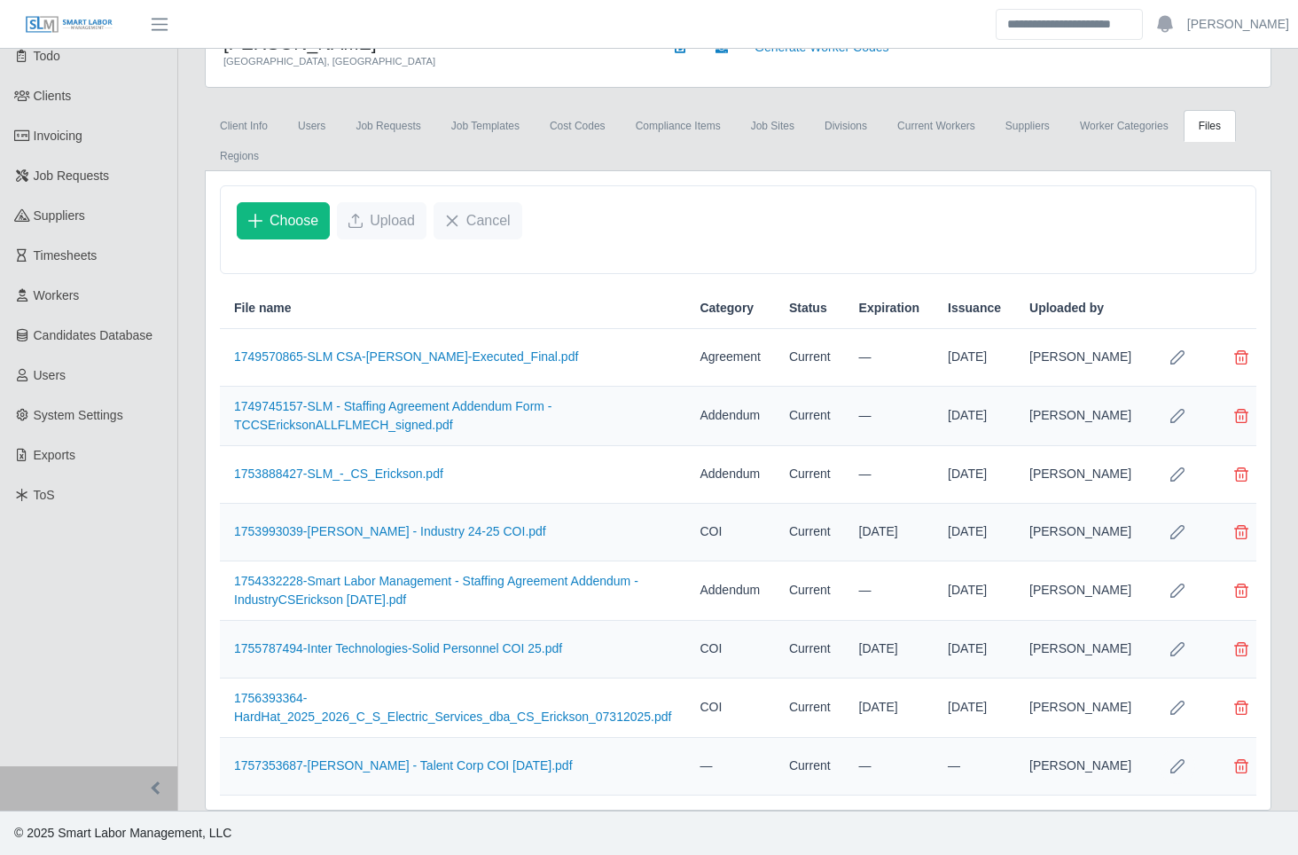
click at [1170, 767] on icon "Row Edit" at bounding box center [1177, 766] width 14 height 14
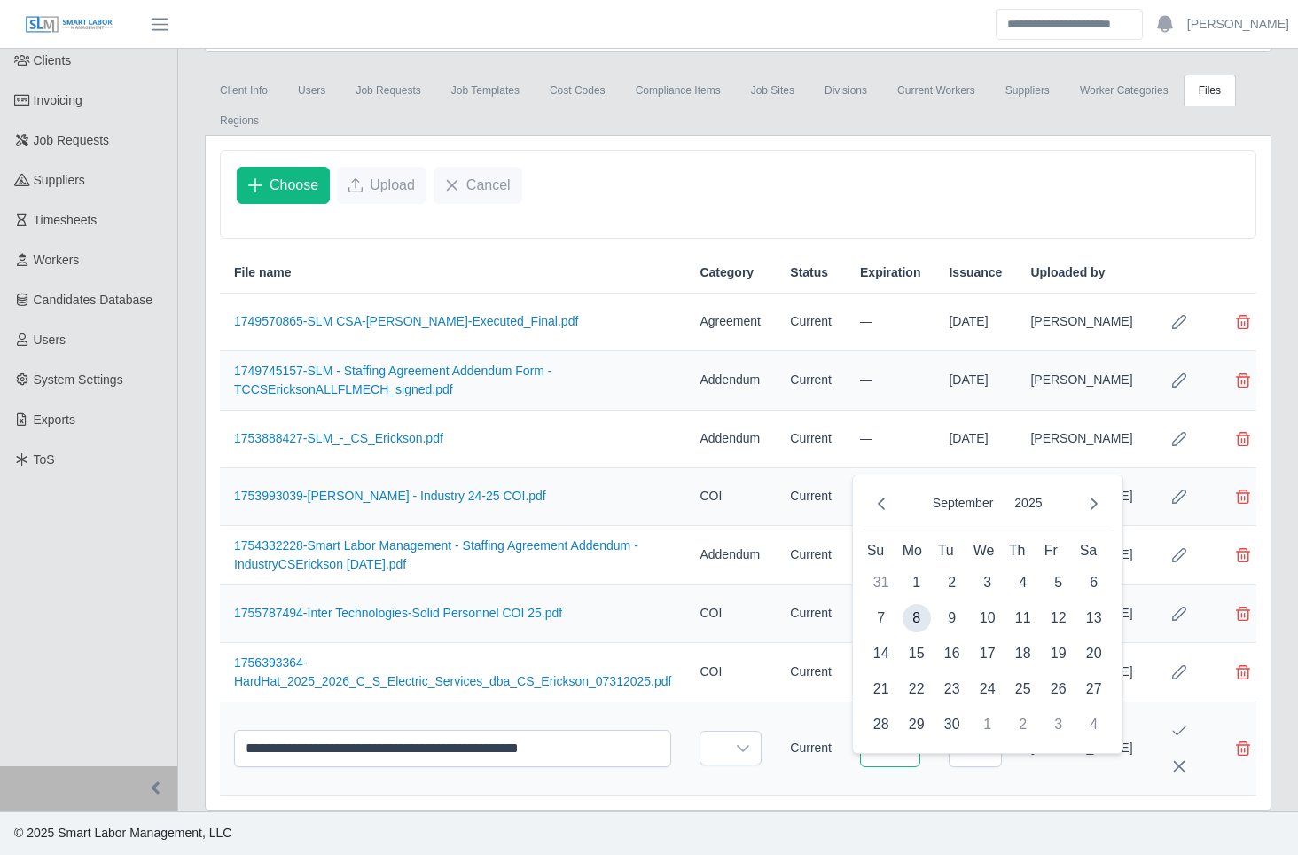
click at [911, 741] on input "text" at bounding box center [890, 748] width 60 height 37
click at [870, 486] on button "Previous Month" at bounding box center [880, 503] width 35 height 35
click at [883, 568] on span "1" at bounding box center [881, 582] width 28 height 28
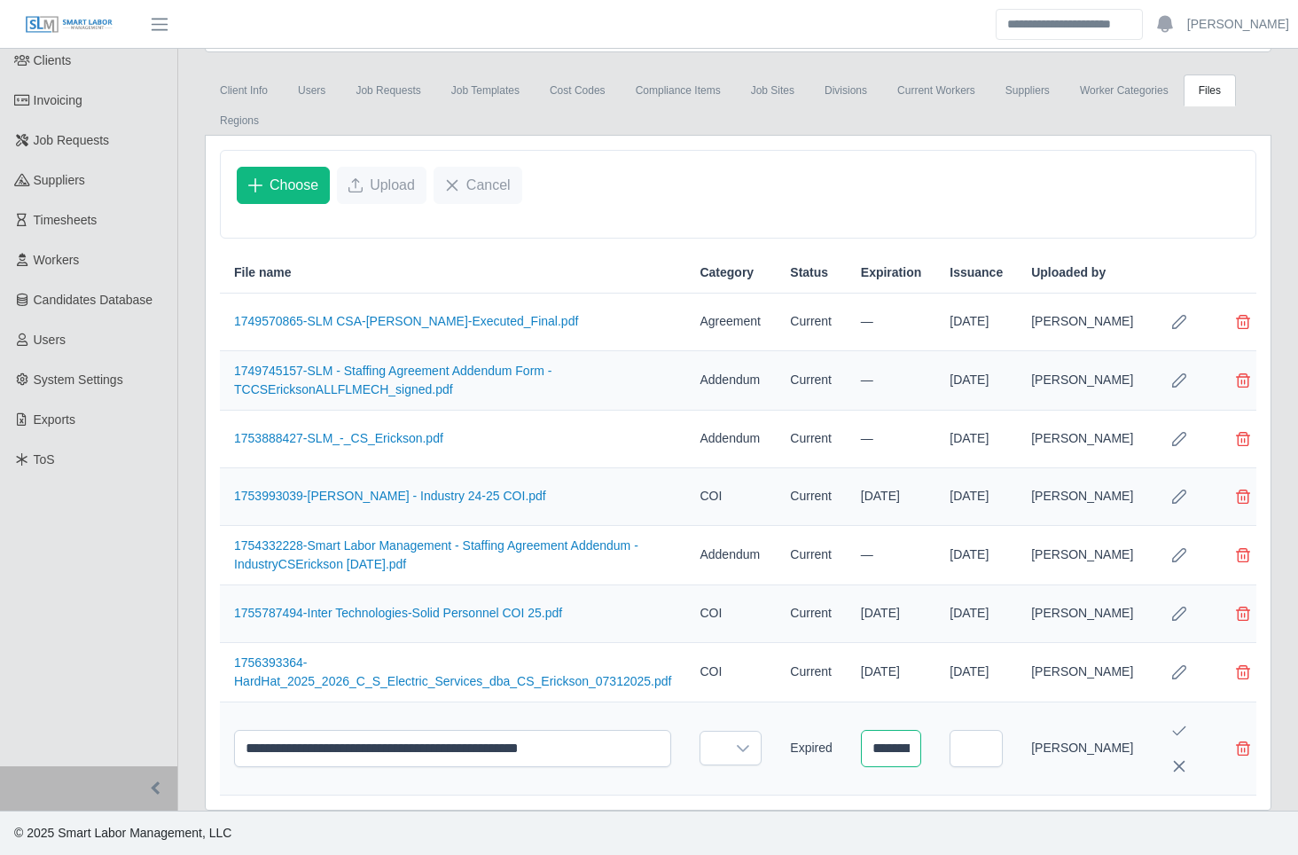
click at [893, 747] on input "**********" at bounding box center [891, 748] width 60 height 37
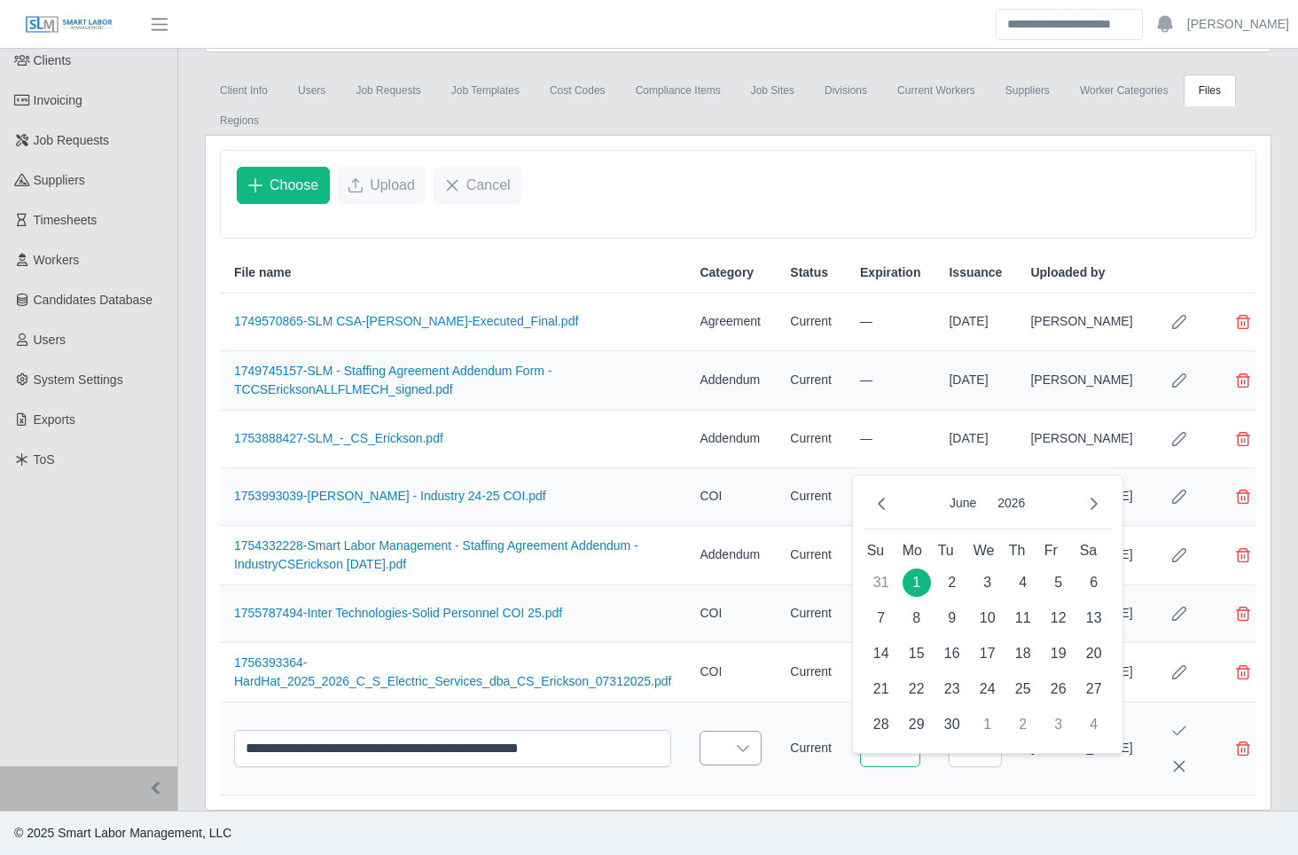
type input "**********"
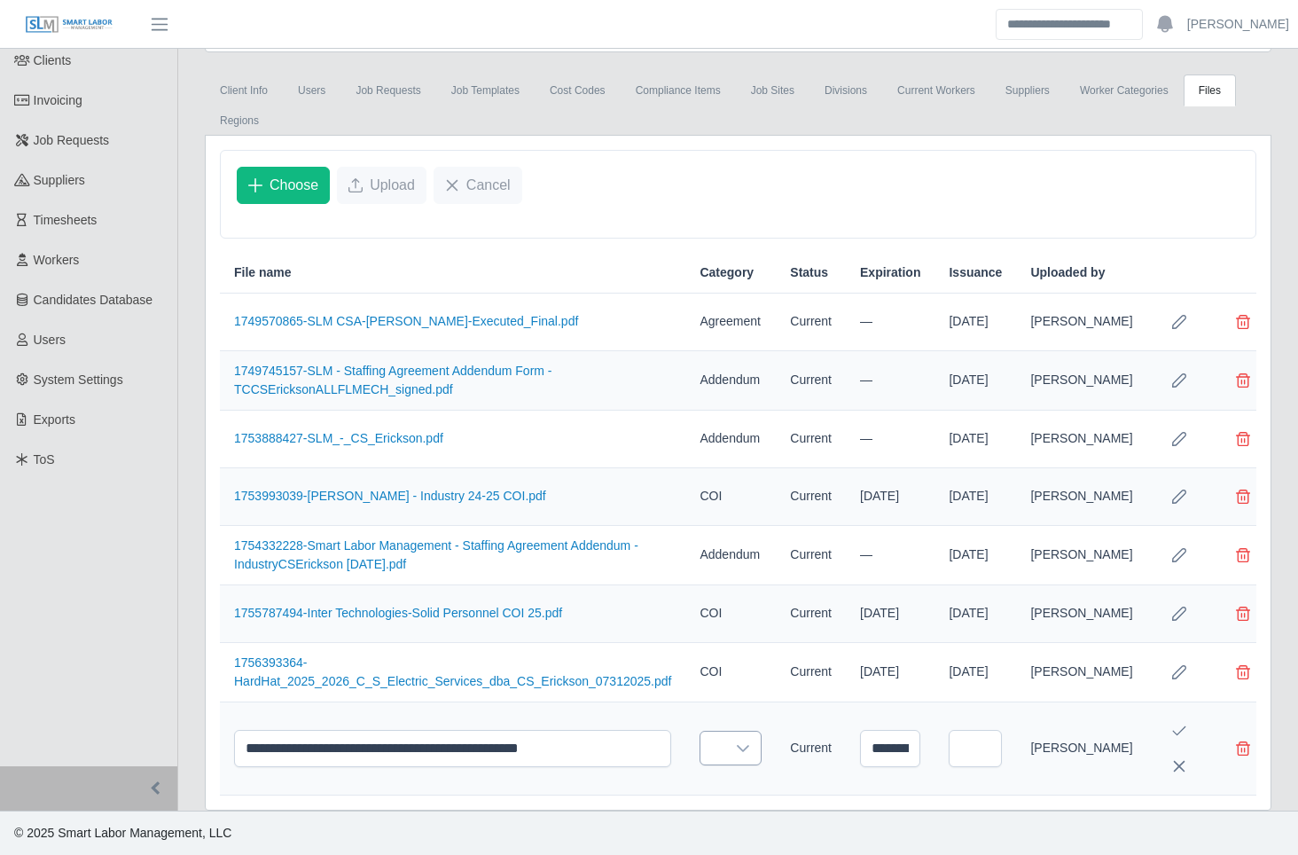
click at [736, 741] on icon at bounding box center [743, 748] width 14 height 14
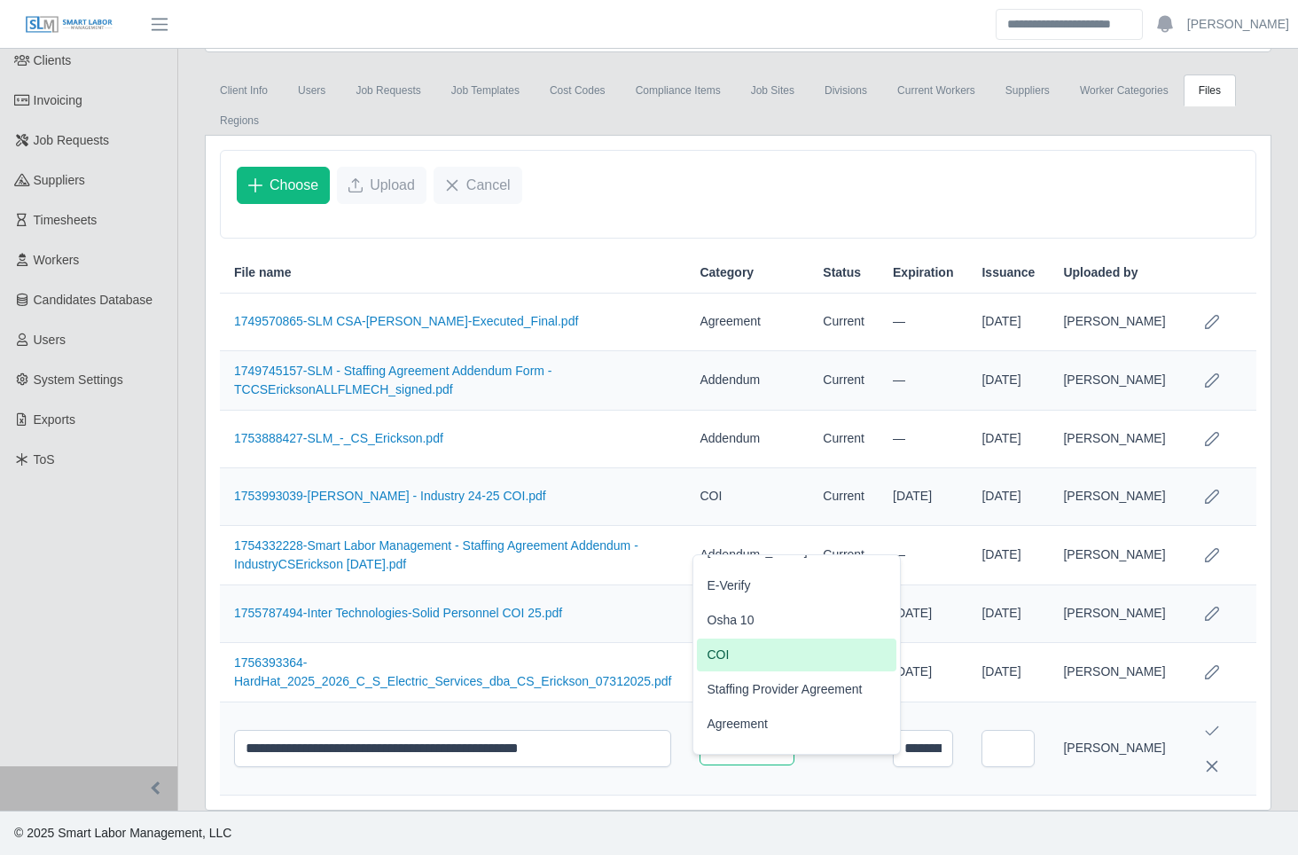
click at [730, 638] on li "COI" at bounding box center [797, 654] width 200 height 33
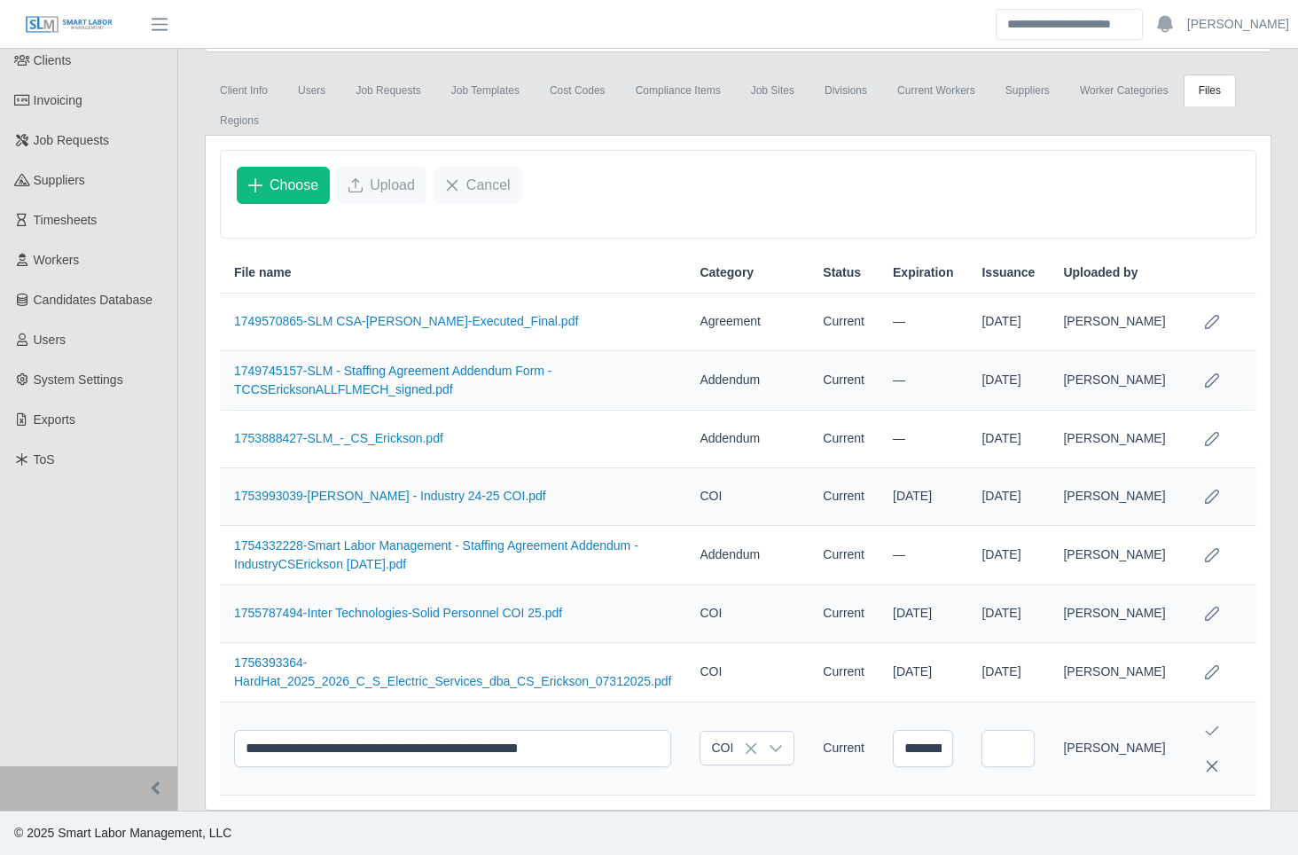
click at [1205, 724] on icon "Save Edit" at bounding box center [1212, 730] width 14 height 14
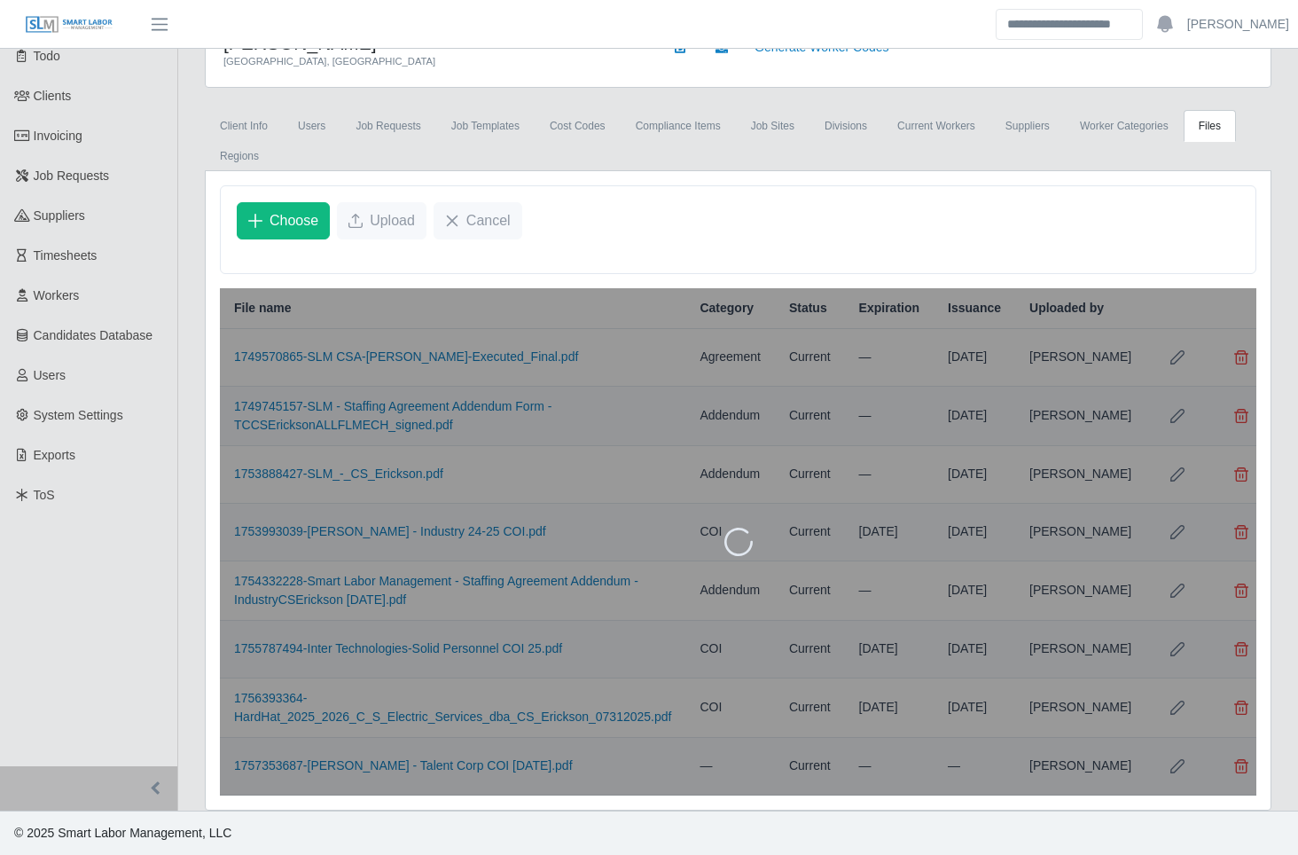
scroll to position [125, 0]
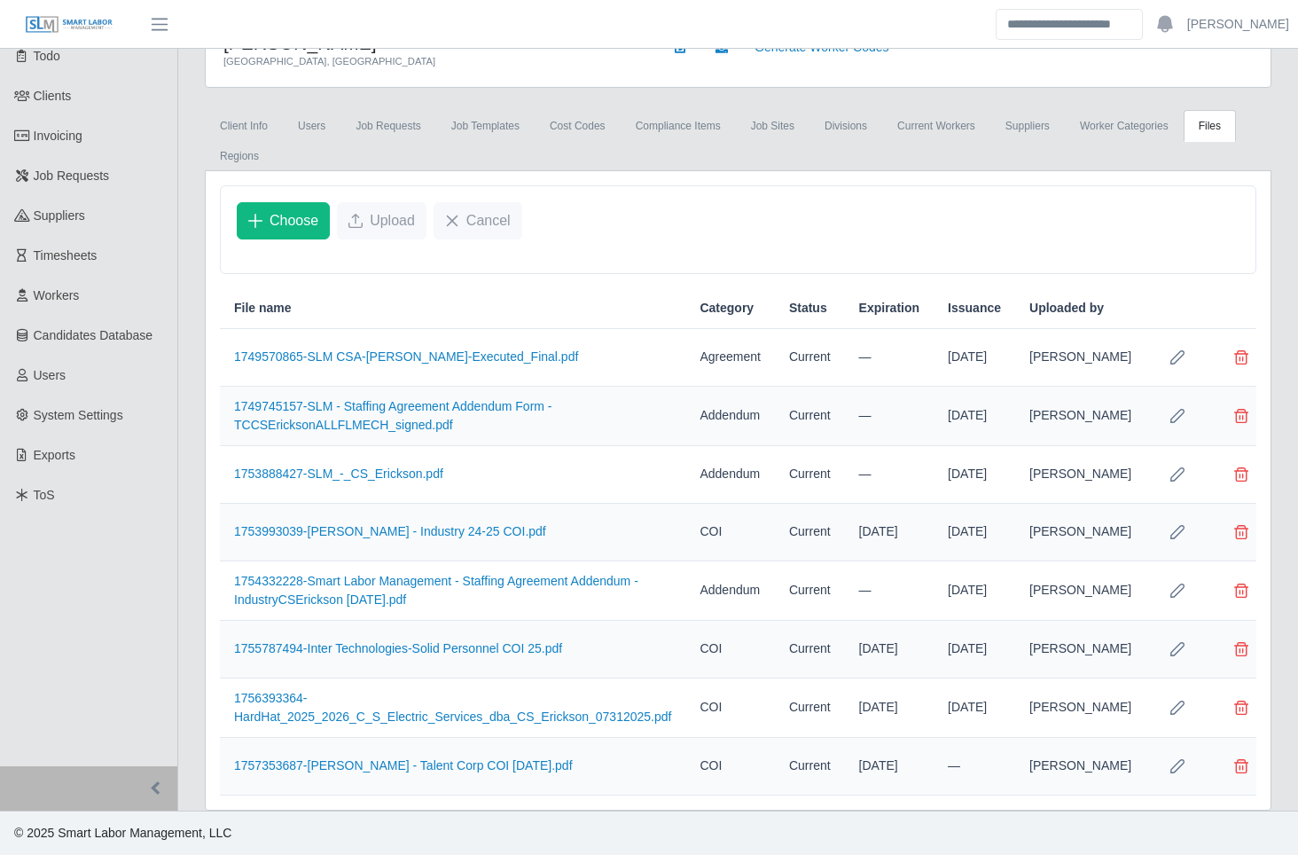
click at [191, 751] on div "CS Erickson Grand Haven, MI Generate Worker Codes Client Info Users Job Request…" at bounding box center [738, 411] width 1120 height 797
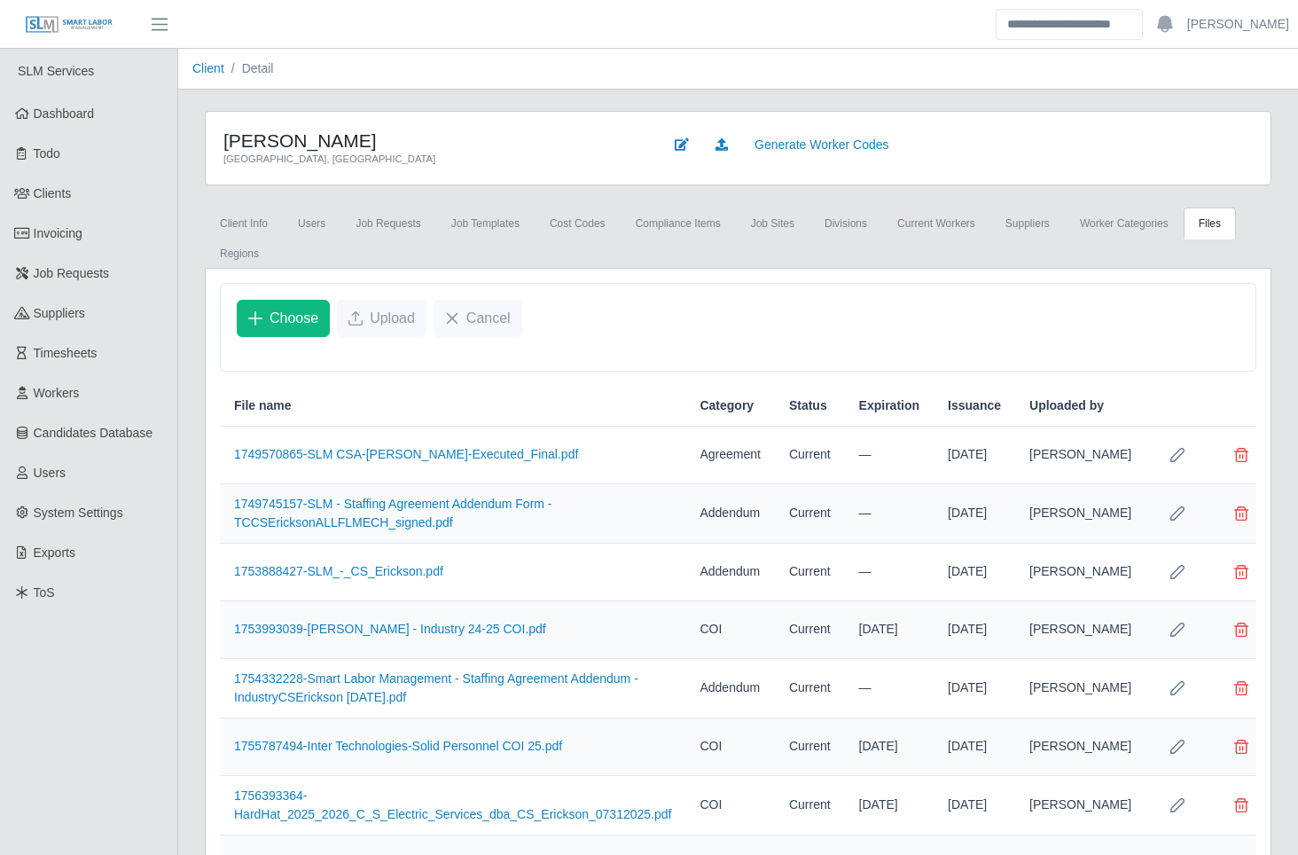
click at [183, 414] on div "CS Erickson Grand Haven, MI Generate Worker Codes Client Info Users Job Request…" at bounding box center [738, 509] width 1120 height 797
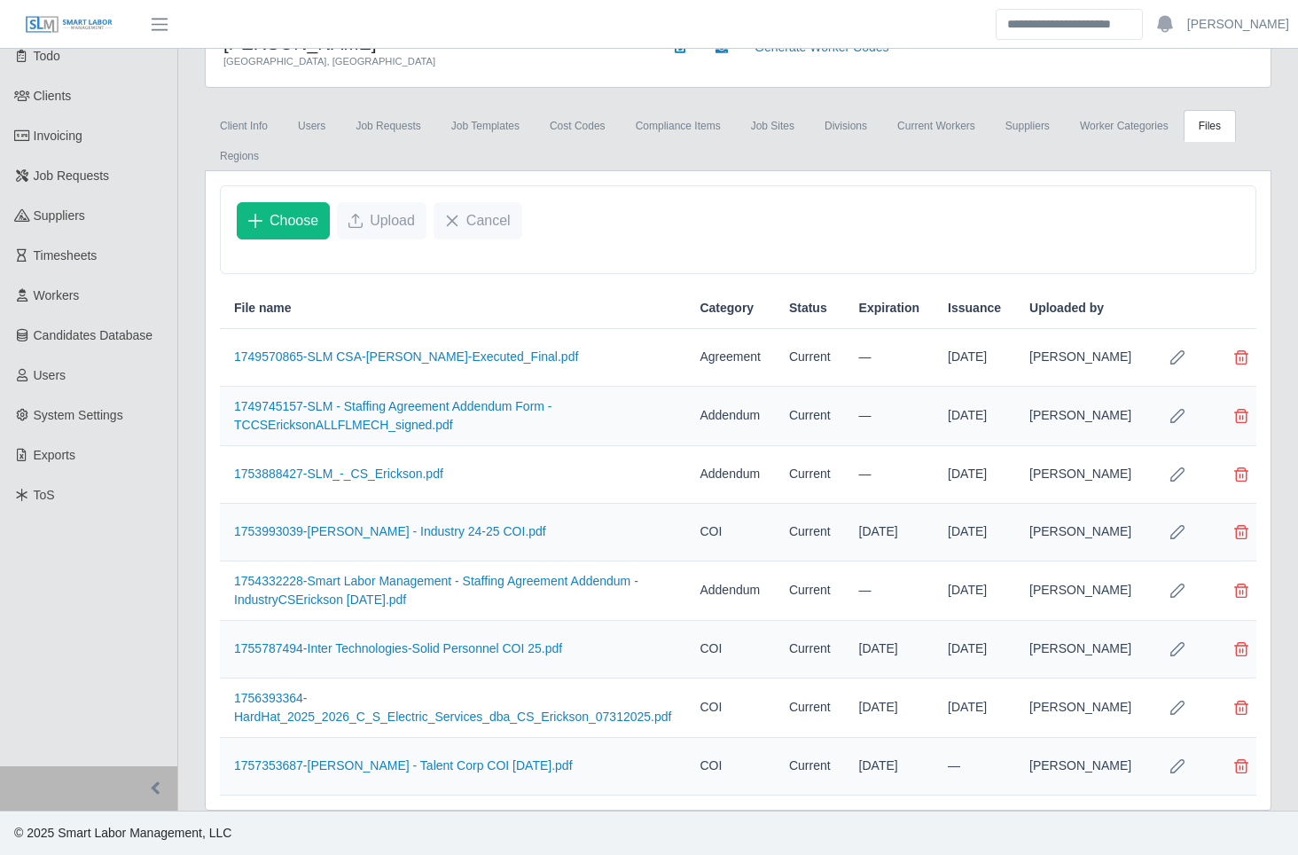
click at [187, 592] on div "CS Erickson Grand Haven, MI Generate Worker Codes Client Info Users Job Request…" at bounding box center [738, 411] width 1120 height 797
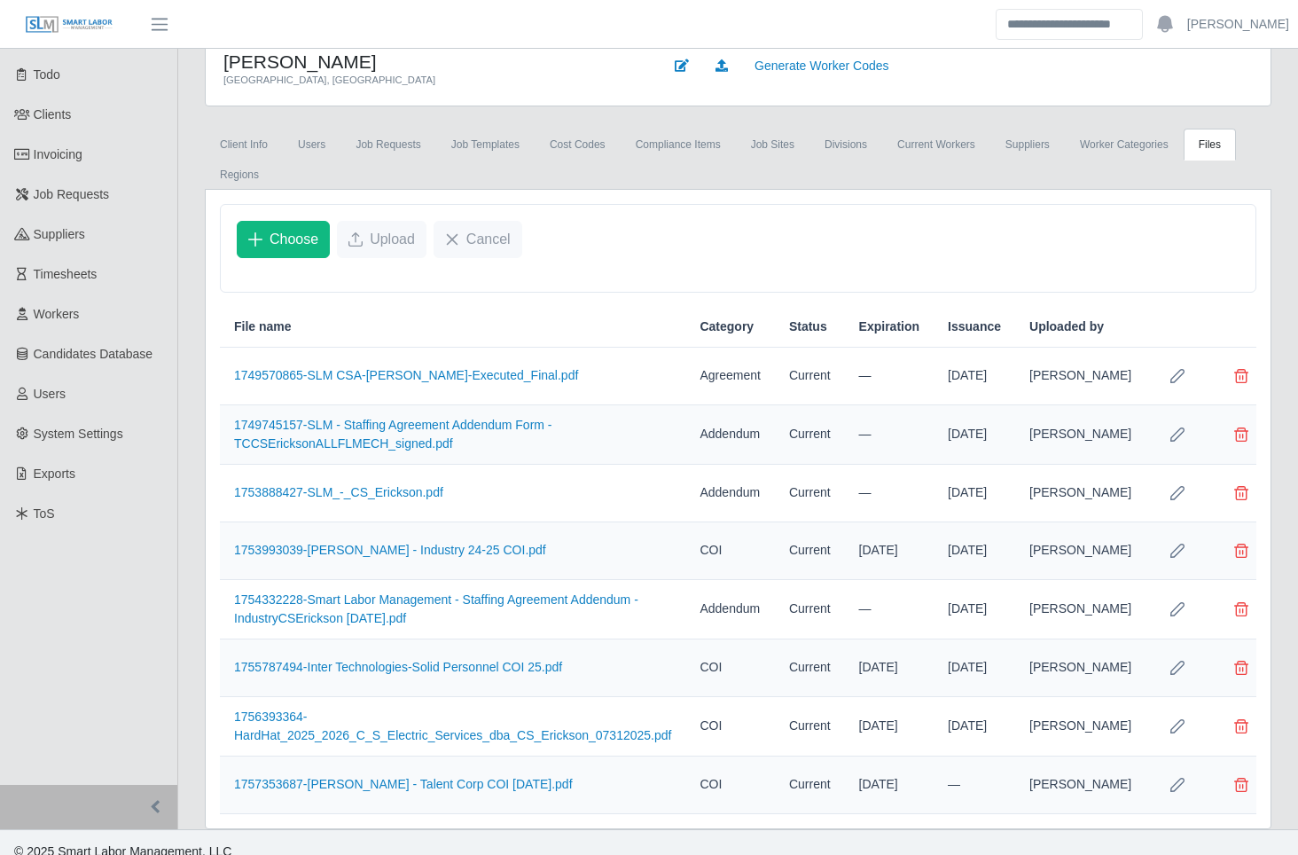
scroll to position [0, 0]
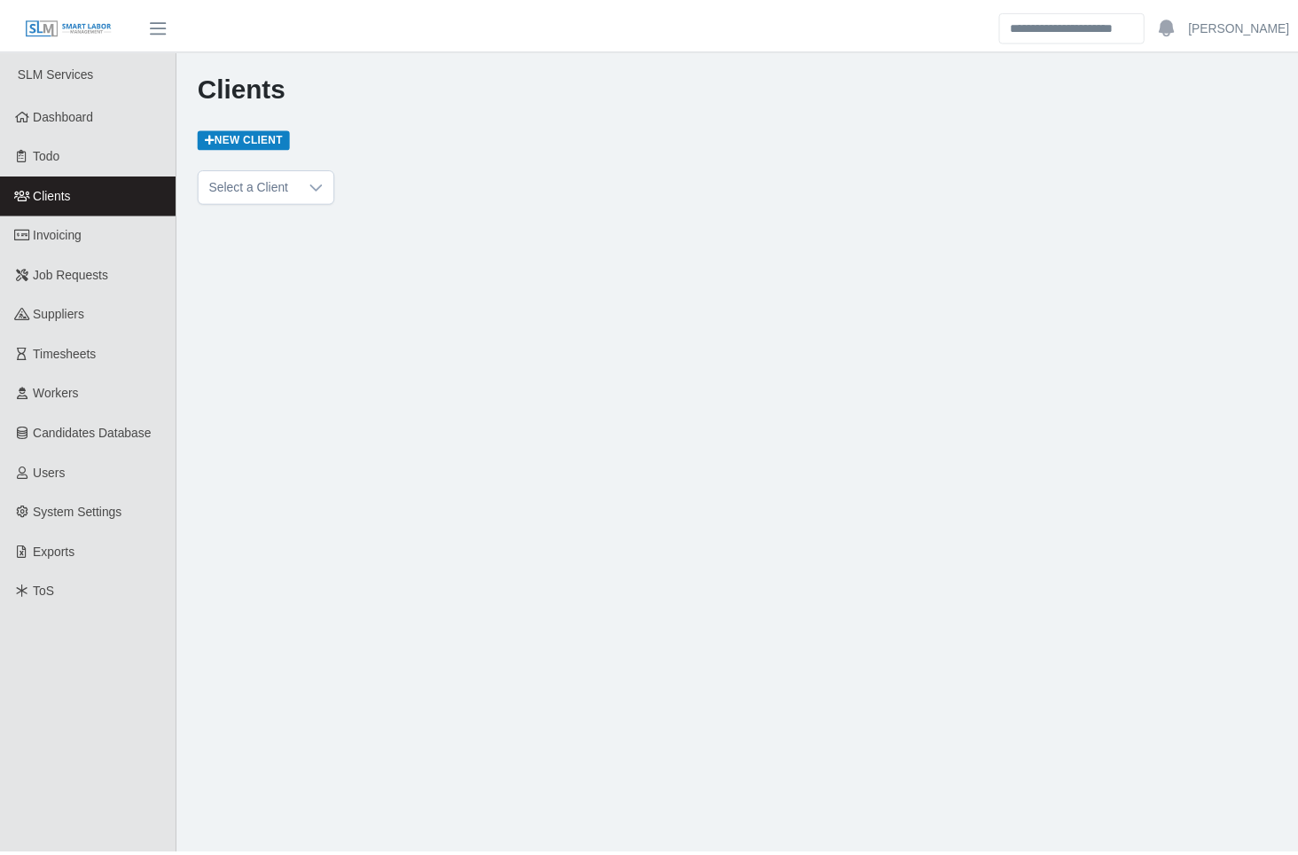
scroll to position [7768, 0]
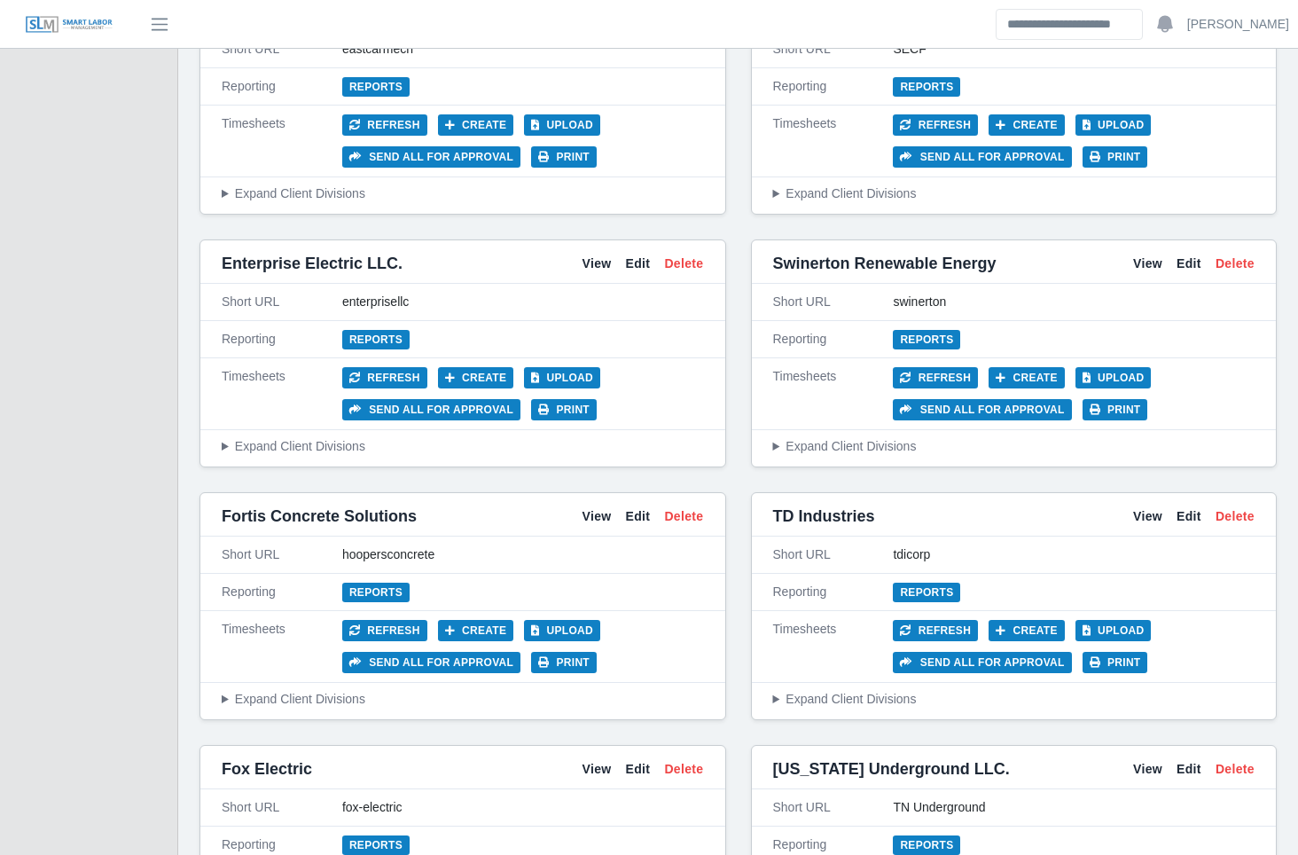
scroll to position [4555, 0]
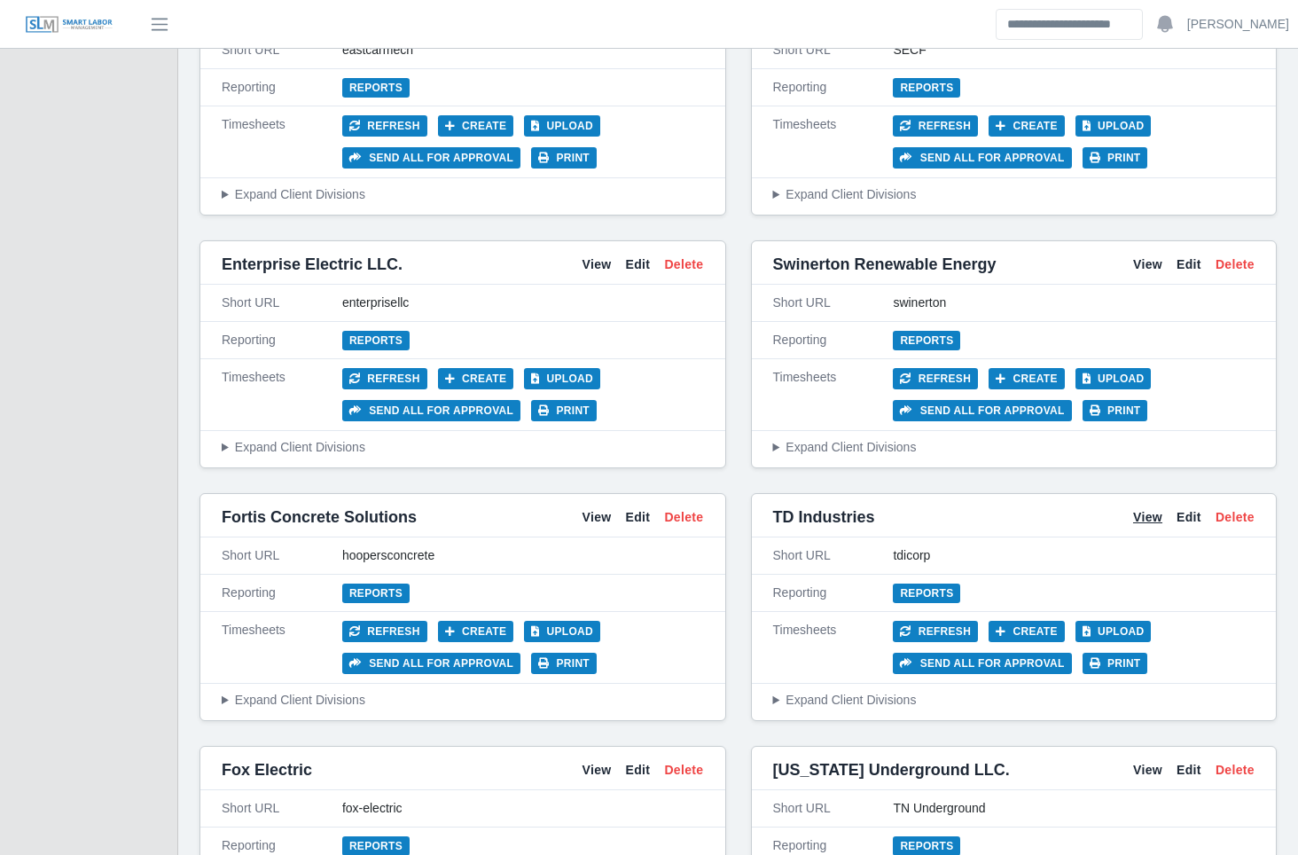
click at [1151, 508] on link "View" at bounding box center [1147, 517] width 29 height 19
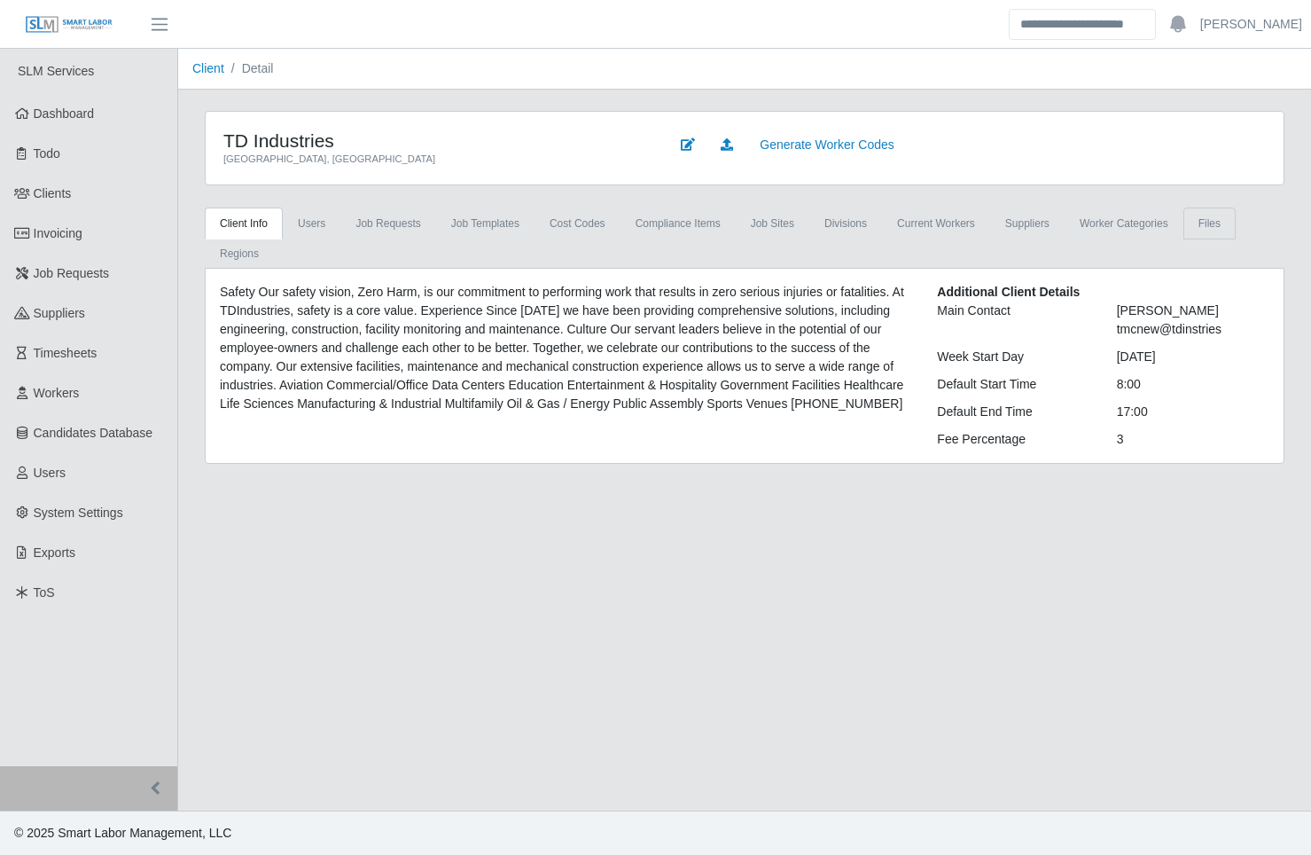
click at [1198, 209] on link "Files" at bounding box center [1209, 223] width 52 height 32
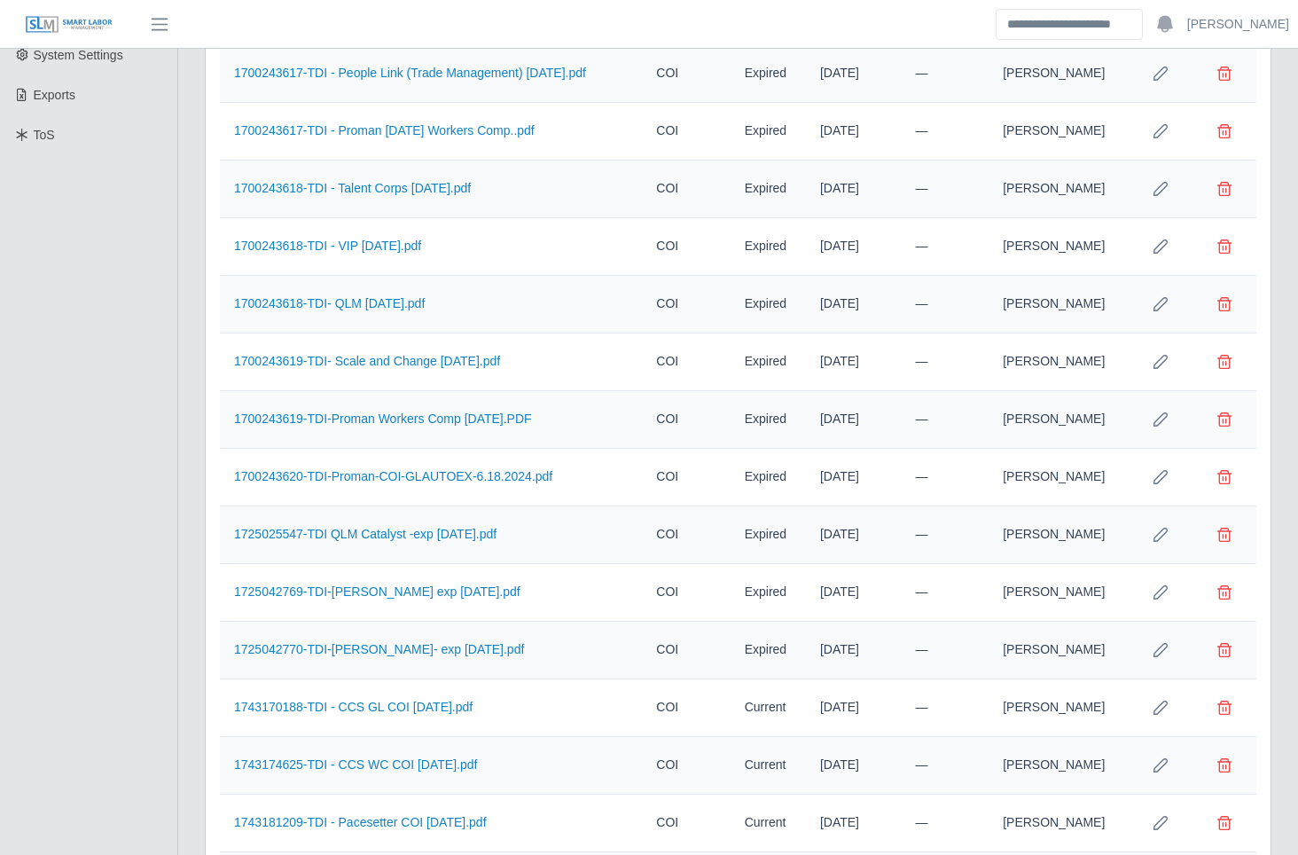
scroll to position [975, 0]
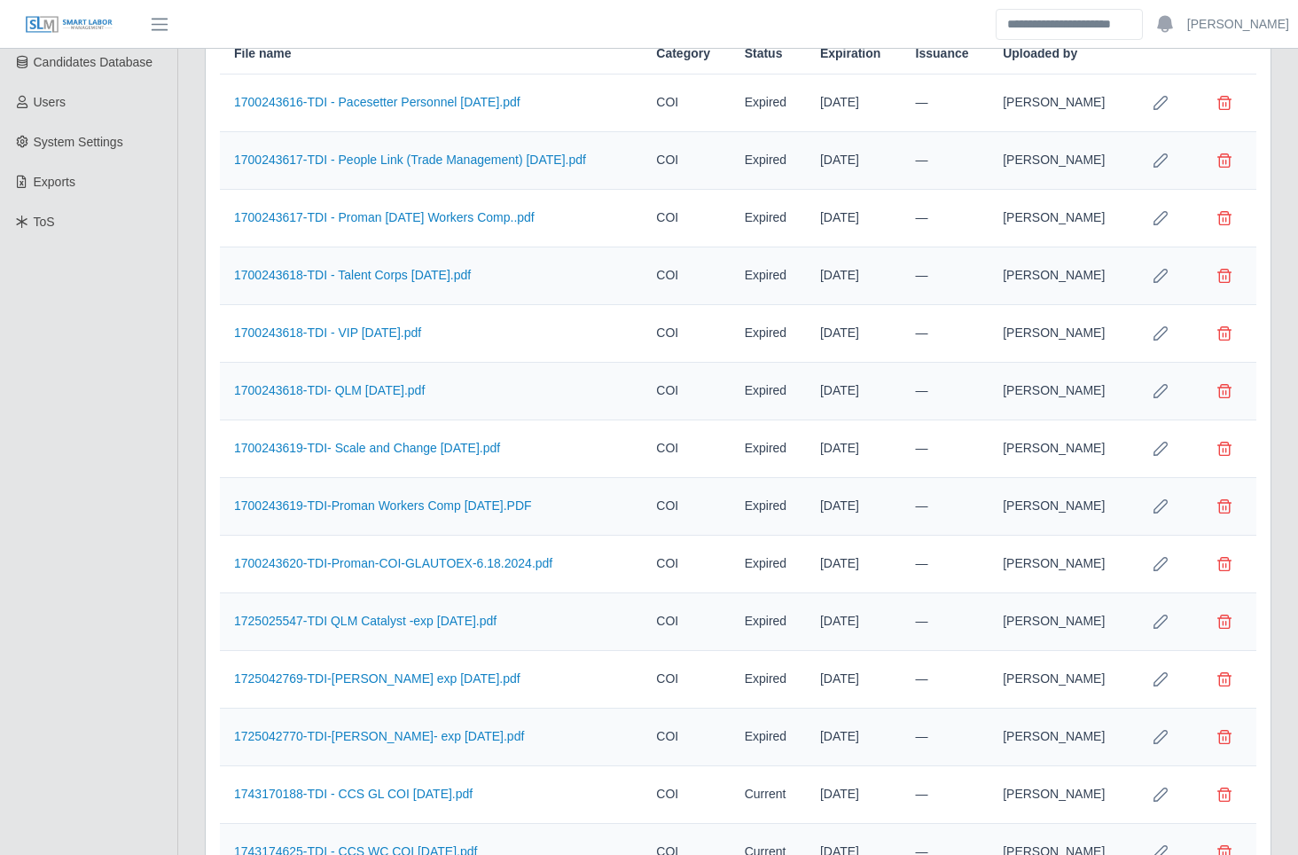
scroll to position [0, 0]
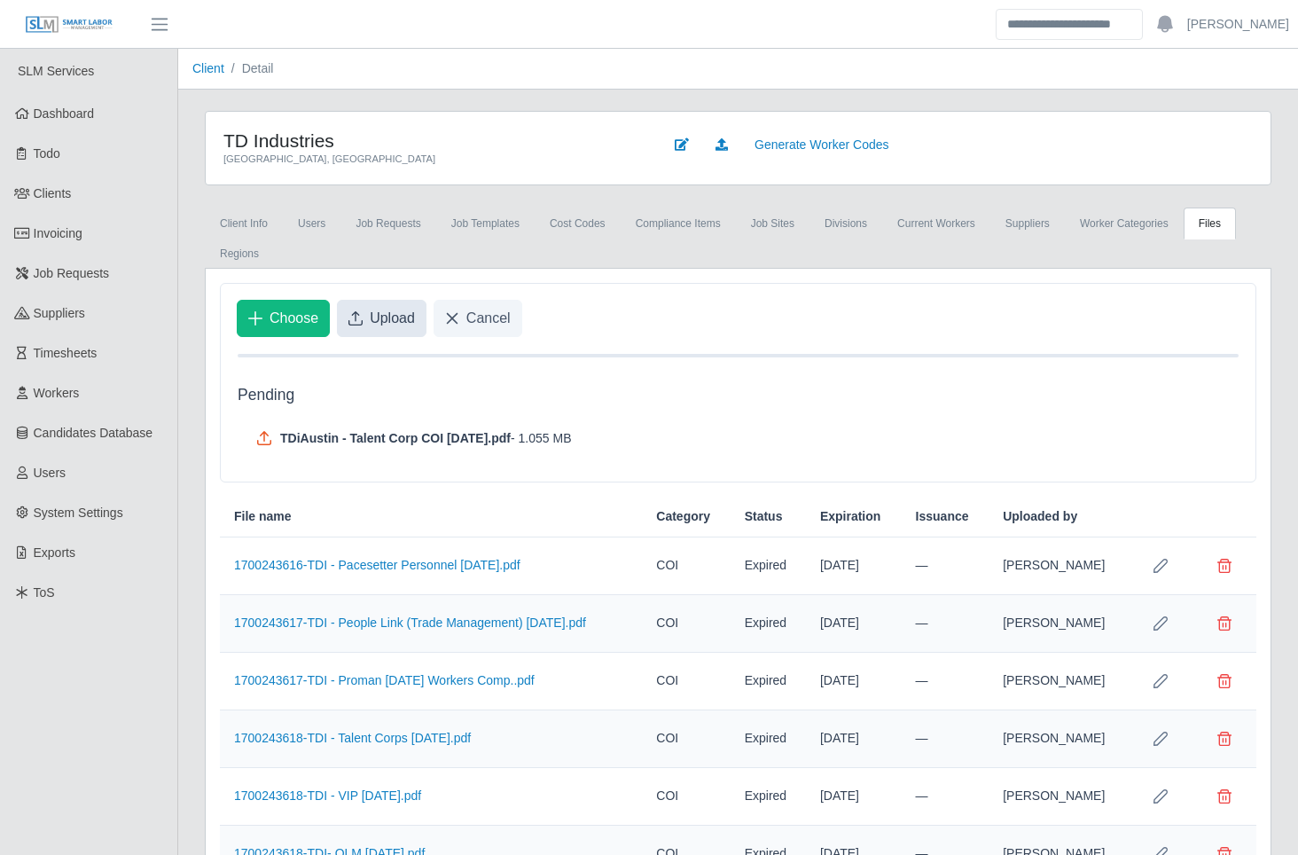
click at [377, 317] on span "Upload" at bounding box center [392, 318] width 45 height 21
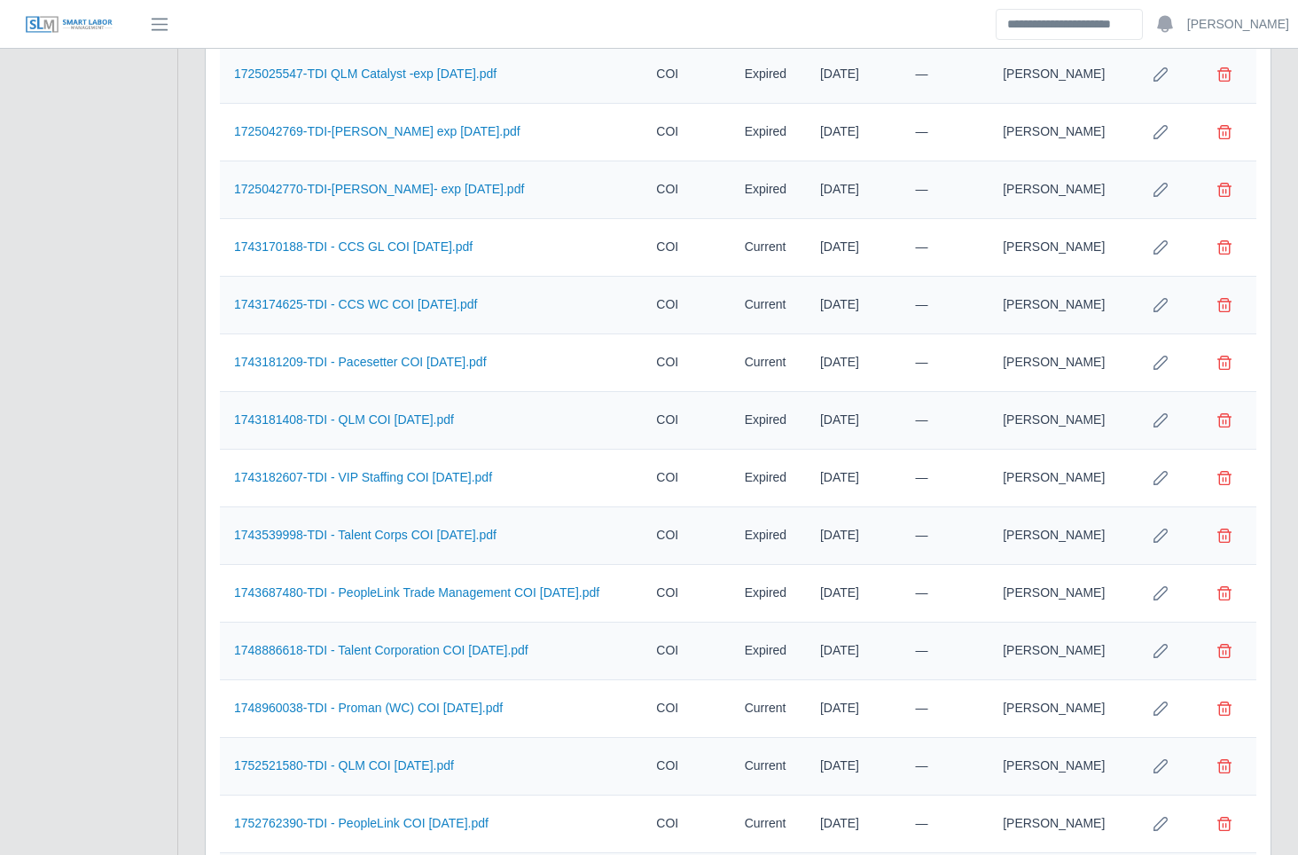
scroll to position [1014, 0]
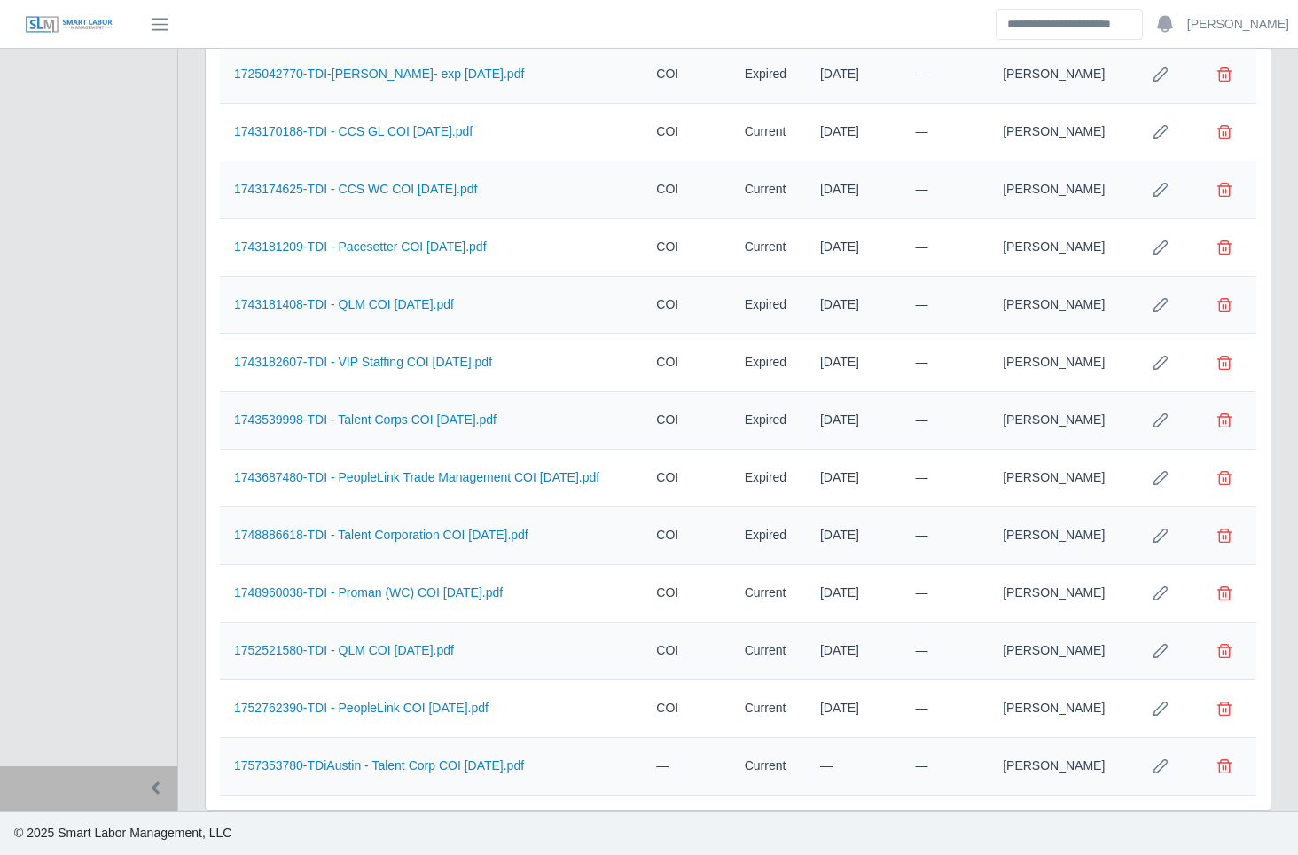
click at [1159, 768] on icon "Row Edit" at bounding box center [1160, 766] width 14 height 14
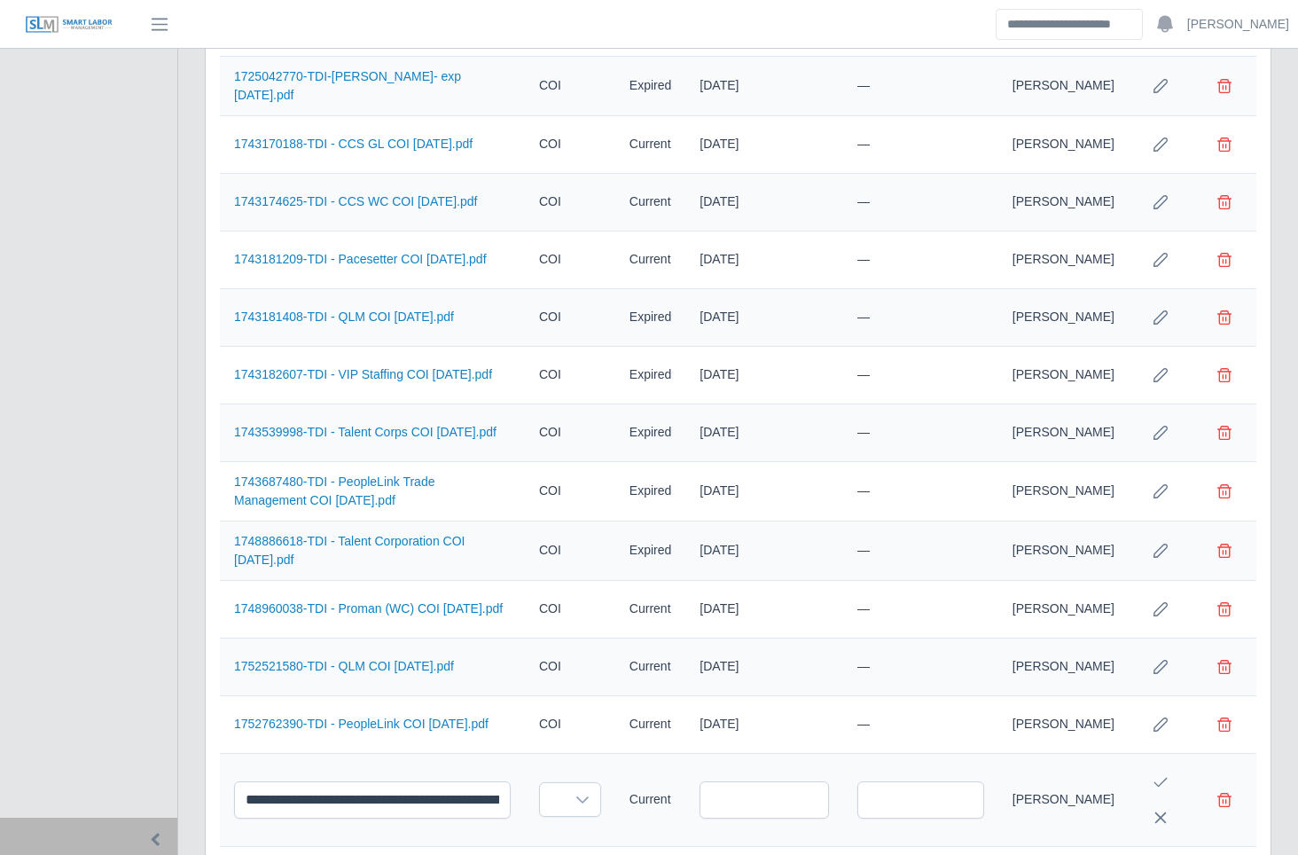
scroll to position [1080, 0]
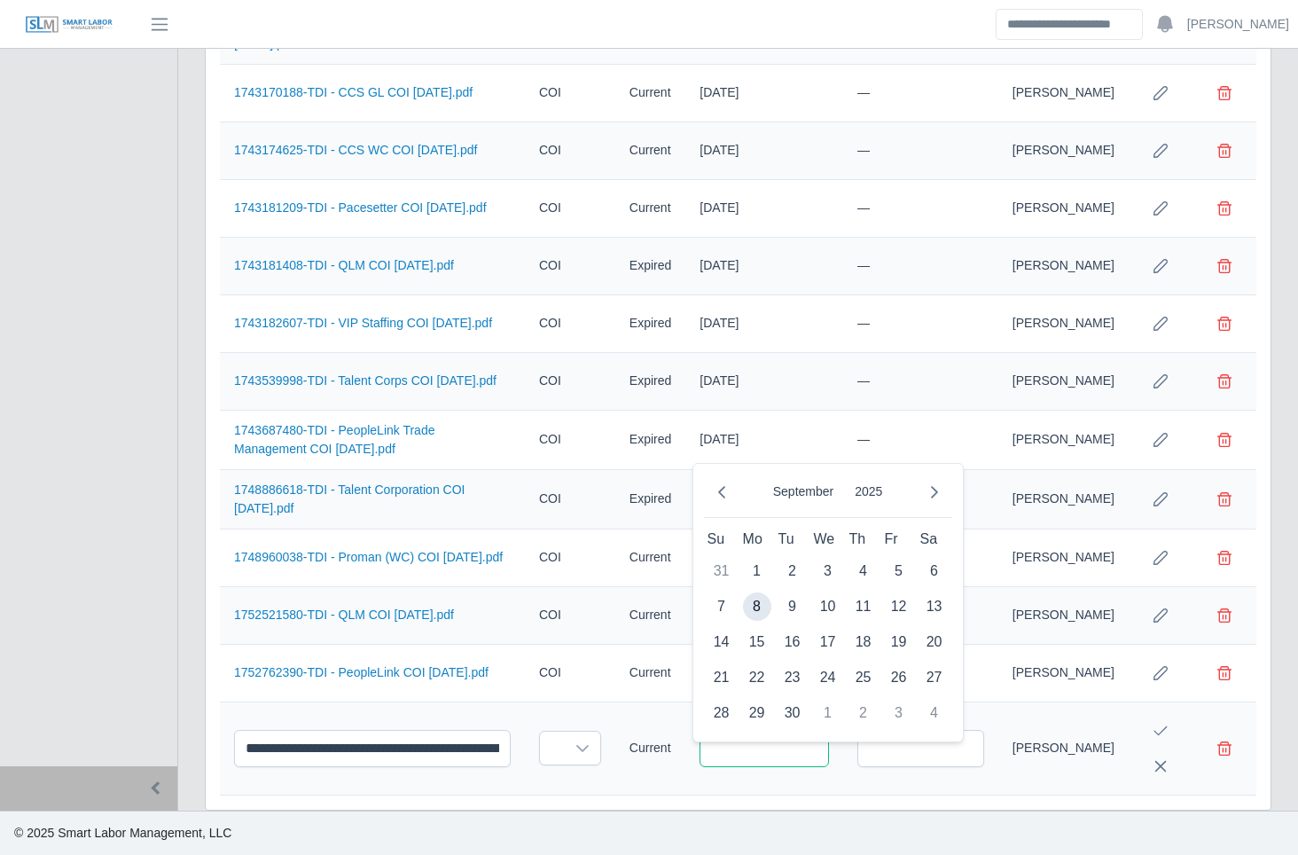
click at [812, 741] on input "text" at bounding box center [763, 748] width 129 height 37
click at [720, 486] on icon "Previous Month" at bounding box center [721, 492] width 7 height 12
click at [717, 557] on span "1" at bounding box center [721, 571] width 28 height 28
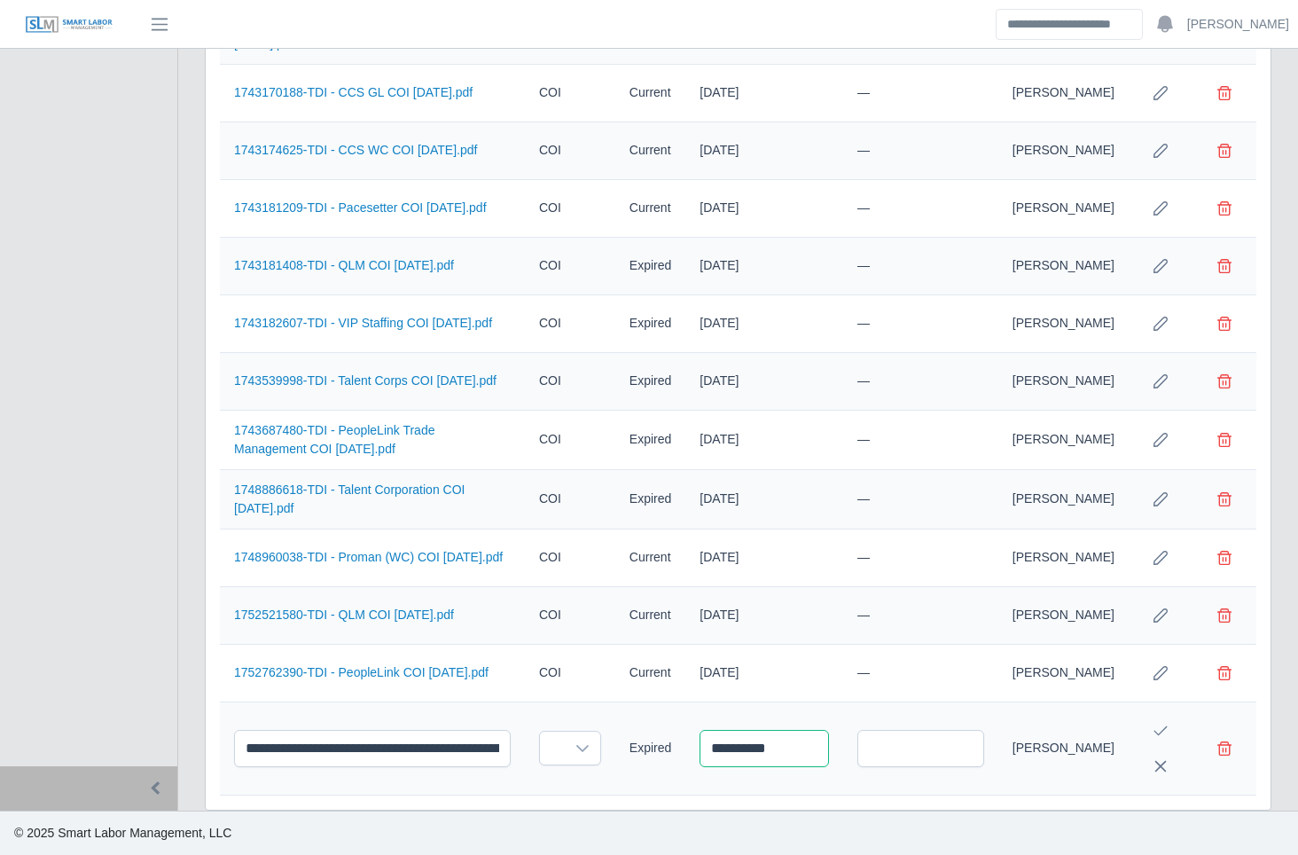
click at [733, 750] on input "**********" at bounding box center [763, 748] width 129 height 37
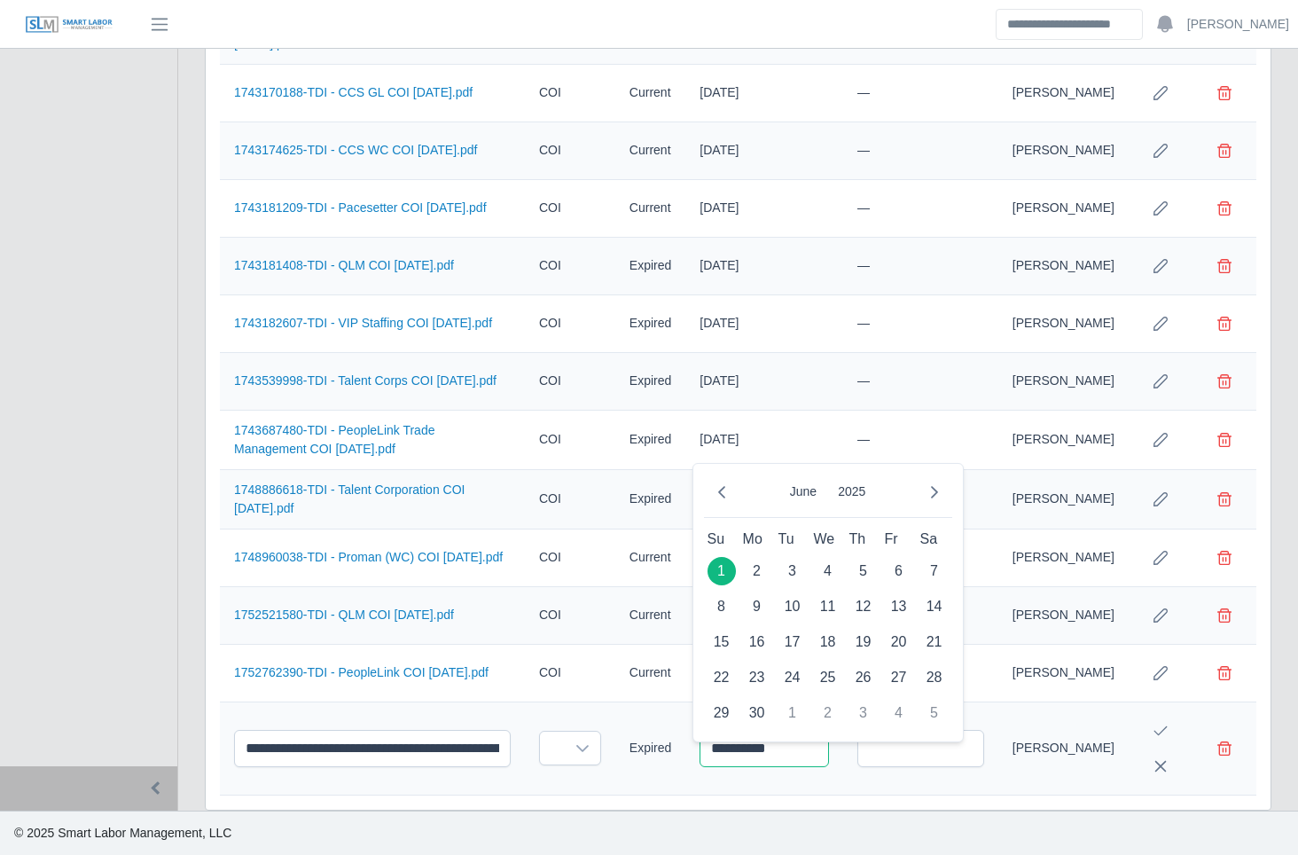
type input "**********"
click at [808, 805] on div "Choose Upload Cancel File name Category Status Expiration Issuance Uploaded by …" at bounding box center [738, 6] width 1065 height 1606
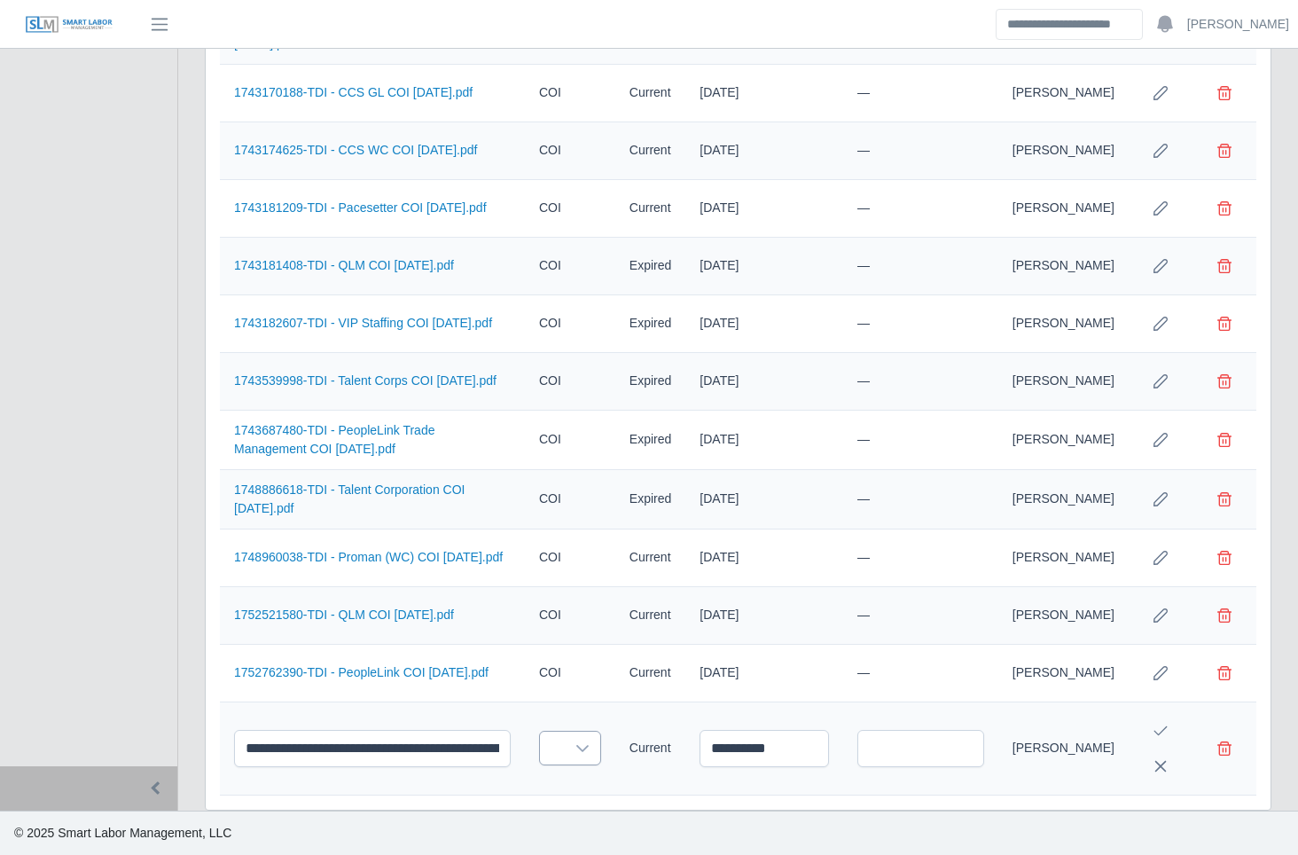
click at [587, 753] on div at bounding box center [582, 747] width 35 height 33
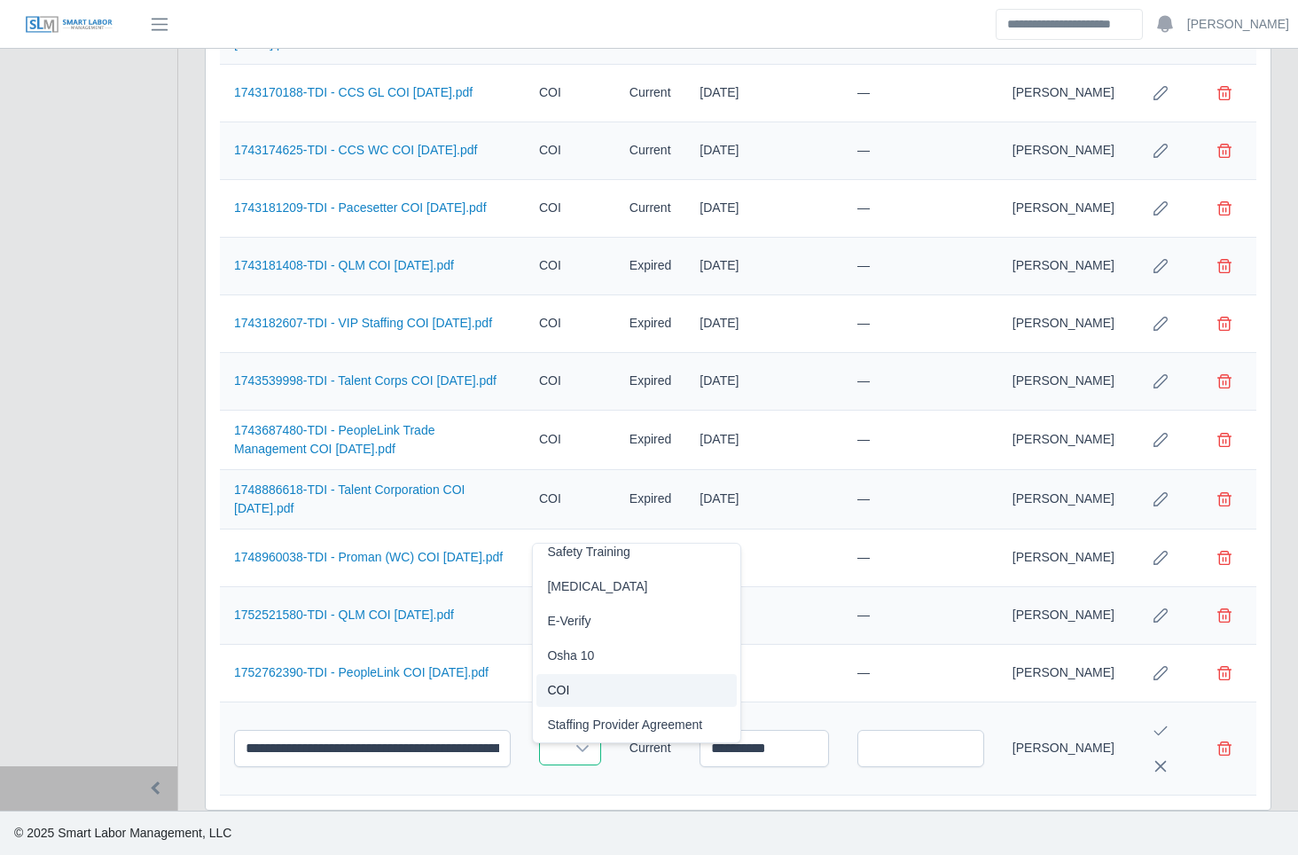
scroll to position [1083, 0]
click at [599, 674] on li "COI" at bounding box center [636, 690] width 200 height 33
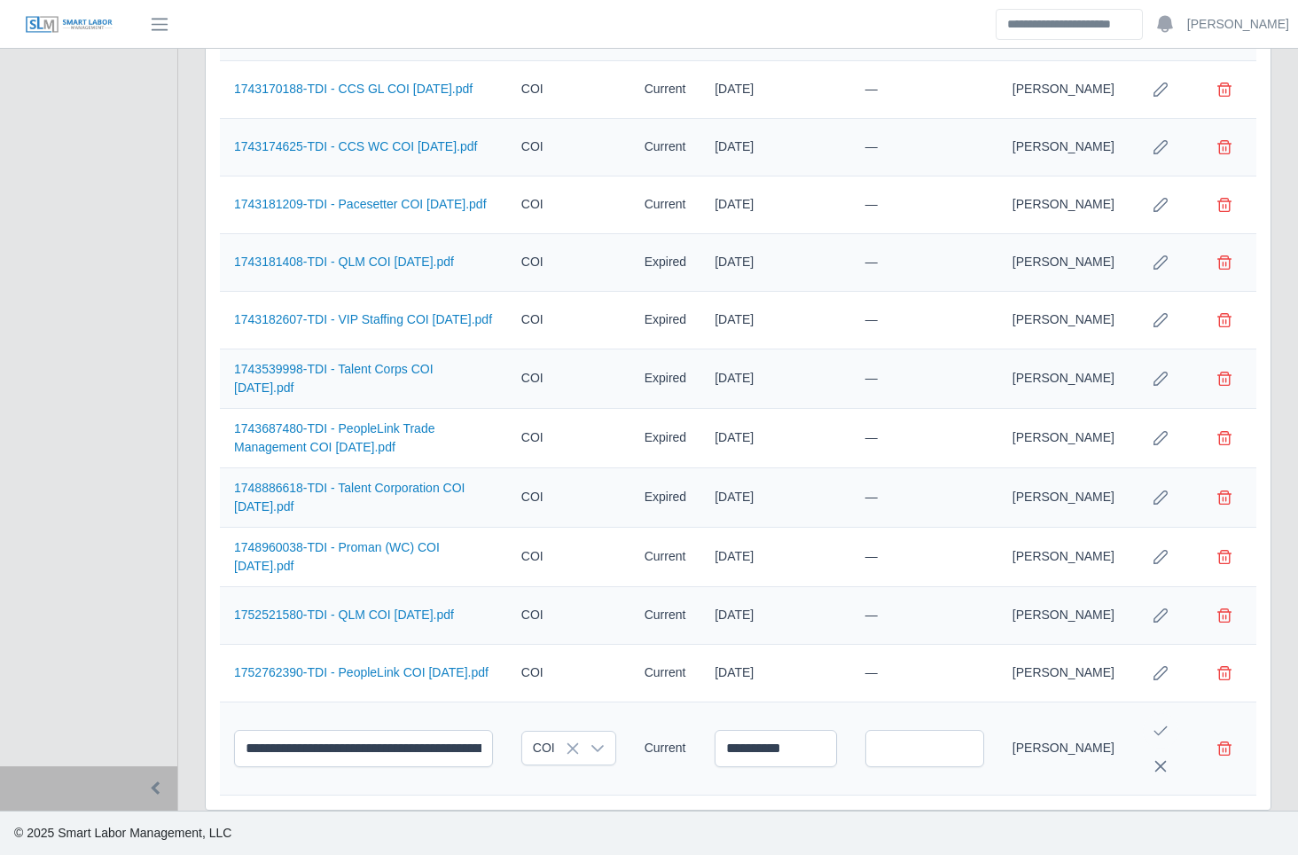
click at [1156, 726] on icon "Save Edit" at bounding box center [1160, 730] width 14 height 14
